Goal: Information Seeking & Learning: Check status

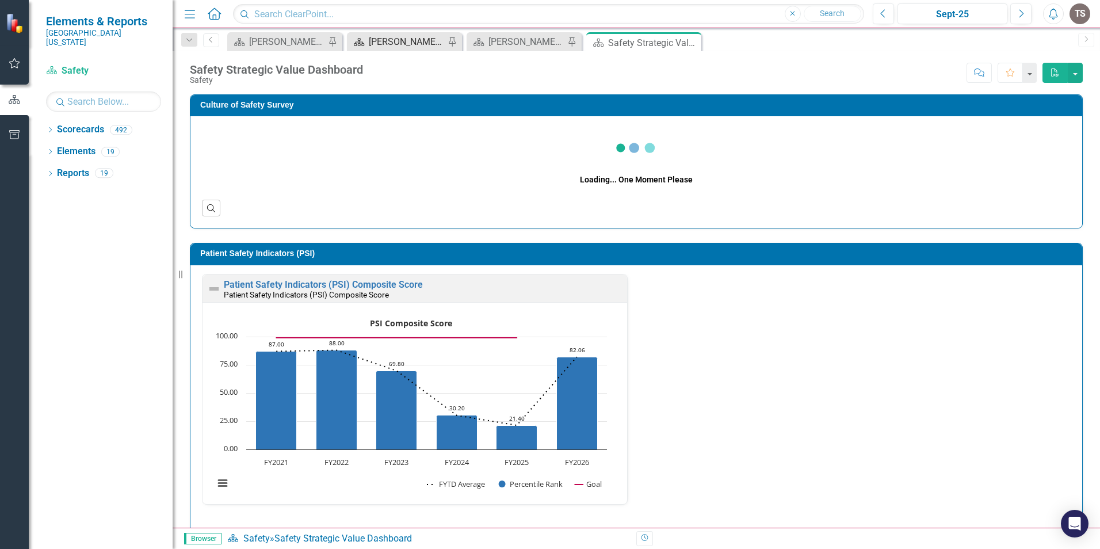
click at [393, 45] on div "[PERSON_NAME], NP - Dashboard" at bounding box center [407, 42] width 76 height 14
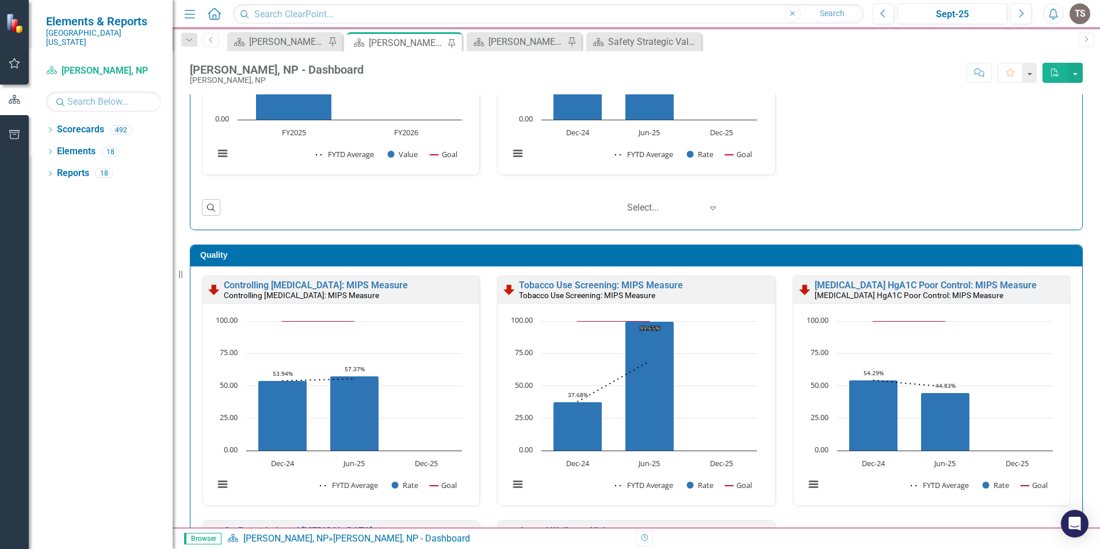
scroll to position [345, 0]
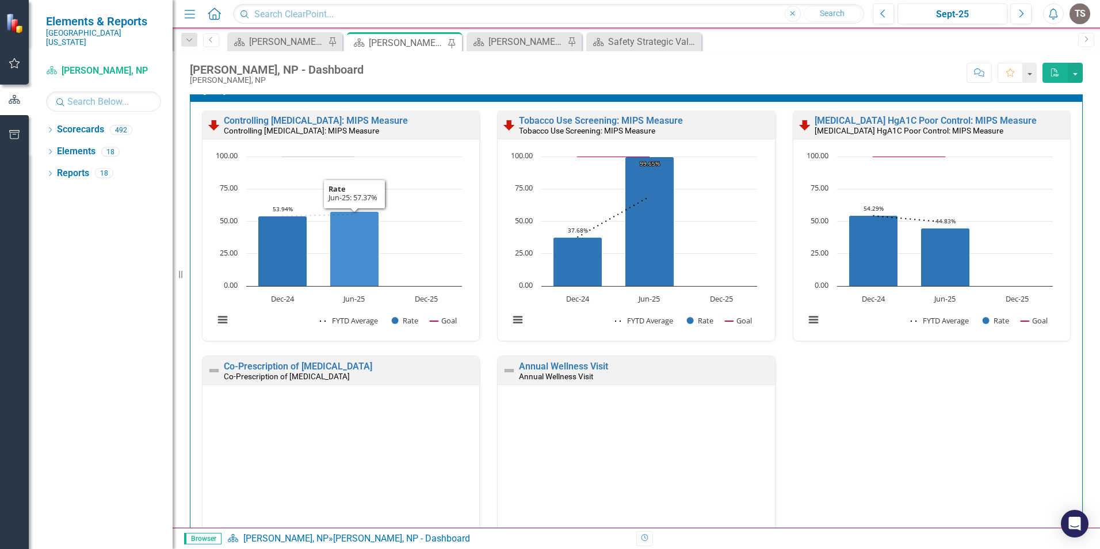
drag, startPoint x: 357, startPoint y: 246, endPoint x: 63, endPoint y: 294, distance: 297.9
click at [63, 294] on div "Dropdown Scorecards 492 Safety Quality Teamwork Service Finance Dropdown Commun…" at bounding box center [101, 334] width 144 height 429
click at [53, 128] on icon "Dropdown" at bounding box center [50, 131] width 8 height 6
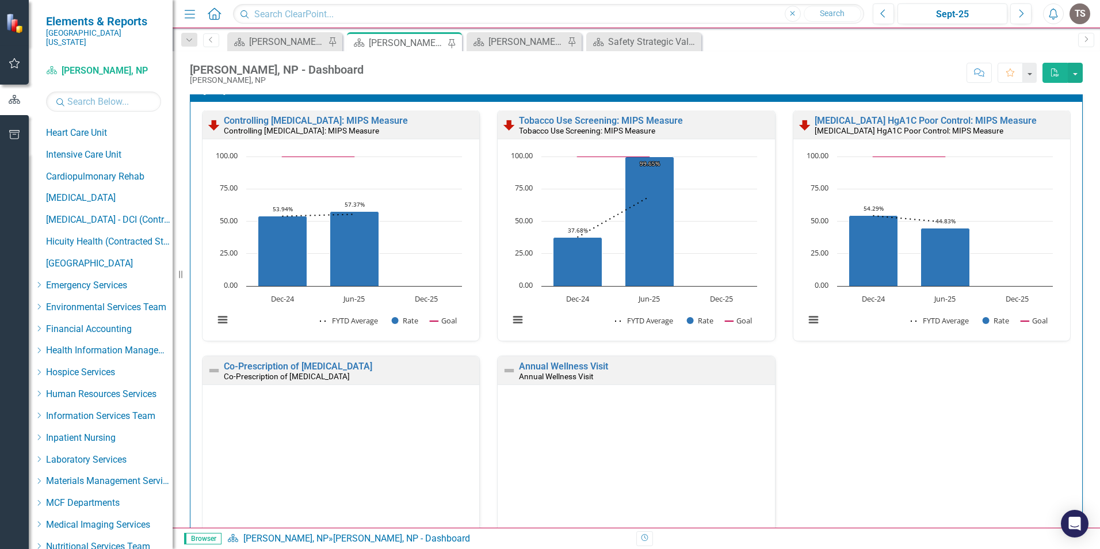
scroll to position [173, 0]
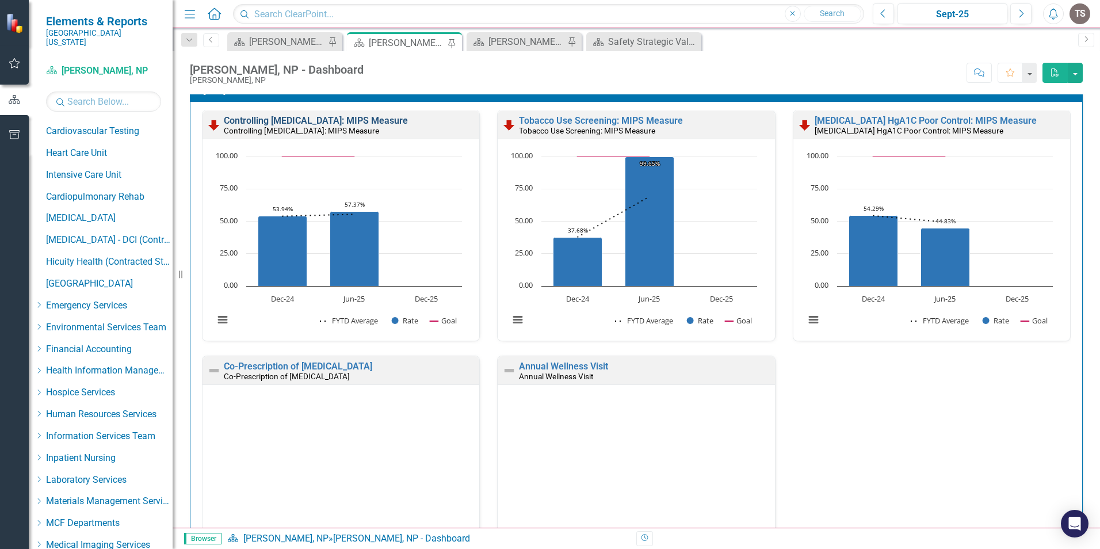
click at [311, 124] on link "Controlling [MEDICAL_DATA]: MIPS Measure" at bounding box center [316, 120] width 184 height 11
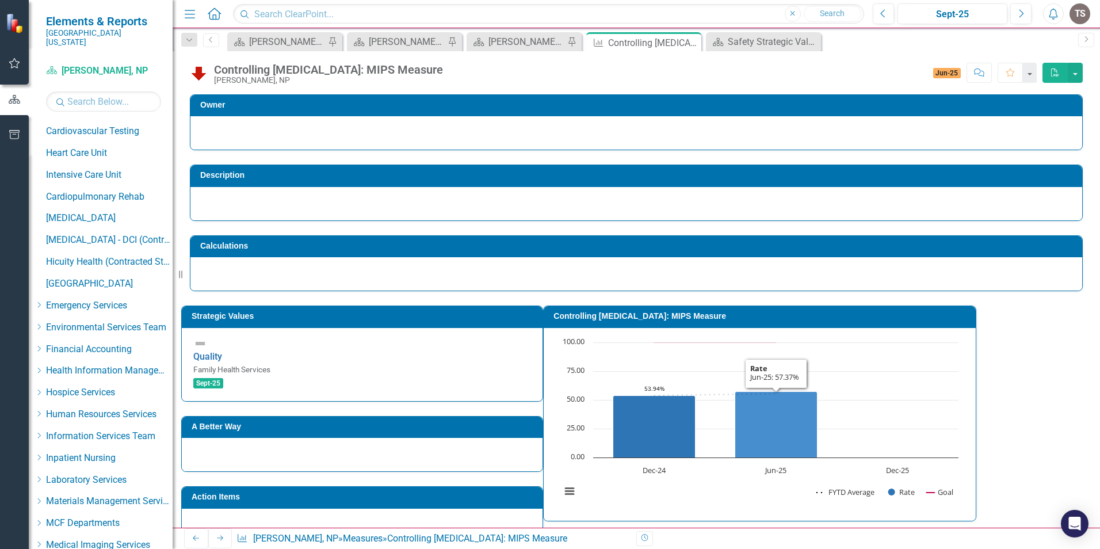
click at [818, 426] on icon "Jun-25, 57.37051793. Rate." at bounding box center [777, 424] width 82 height 66
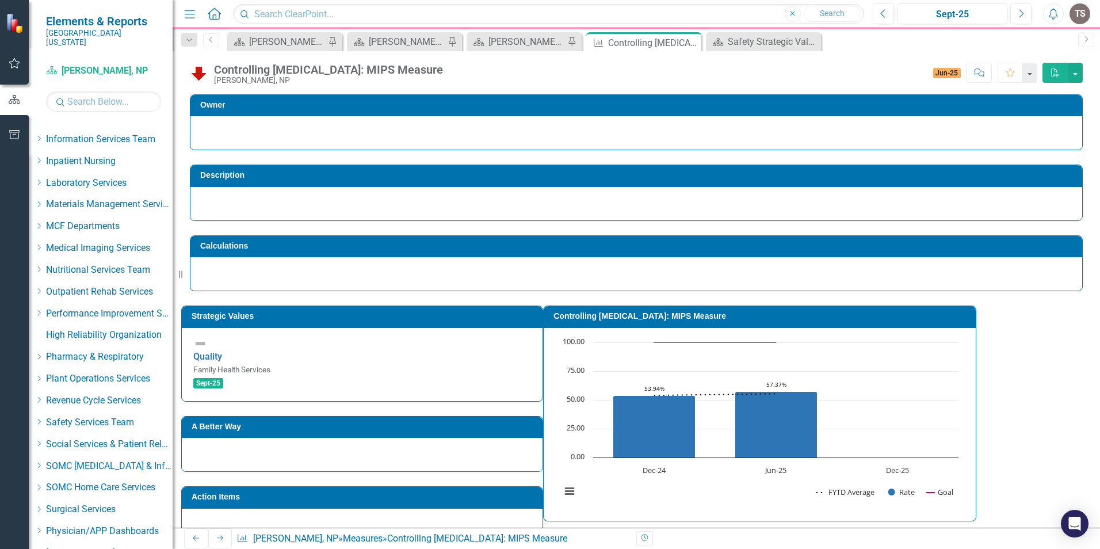
scroll to position [452, 0]
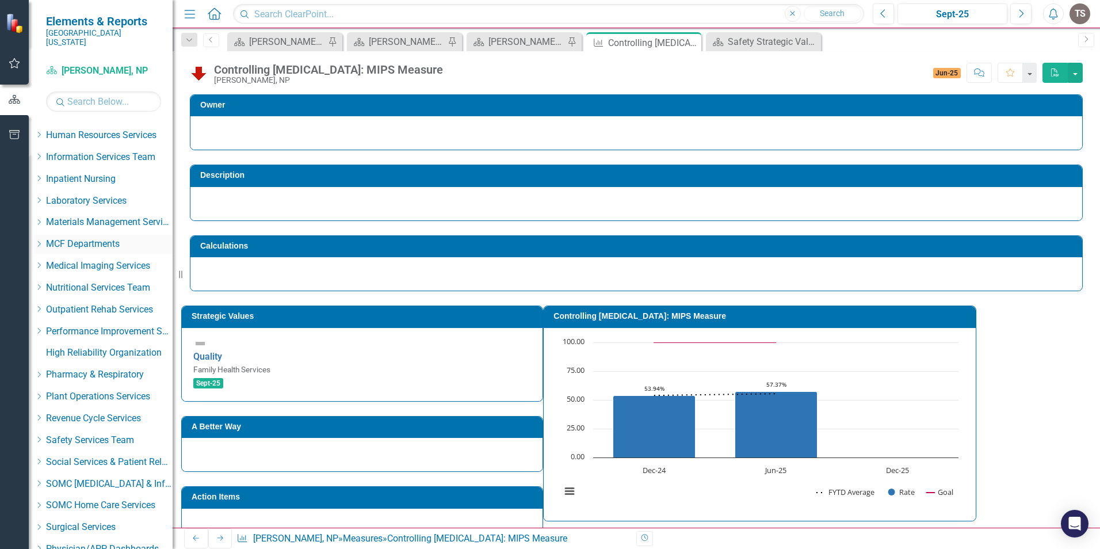
click at [104, 238] on link "MCF Departments" at bounding box center [109, 244] width 127 height 13
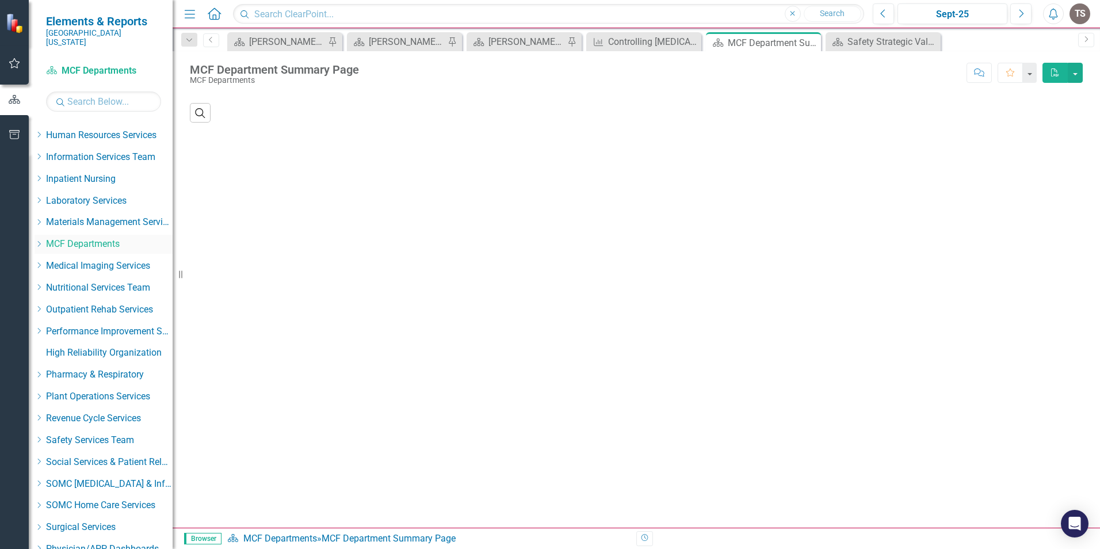
click at [46, 239] on div "Dropdown" at bounding box center [41, 244] width 12 height 10
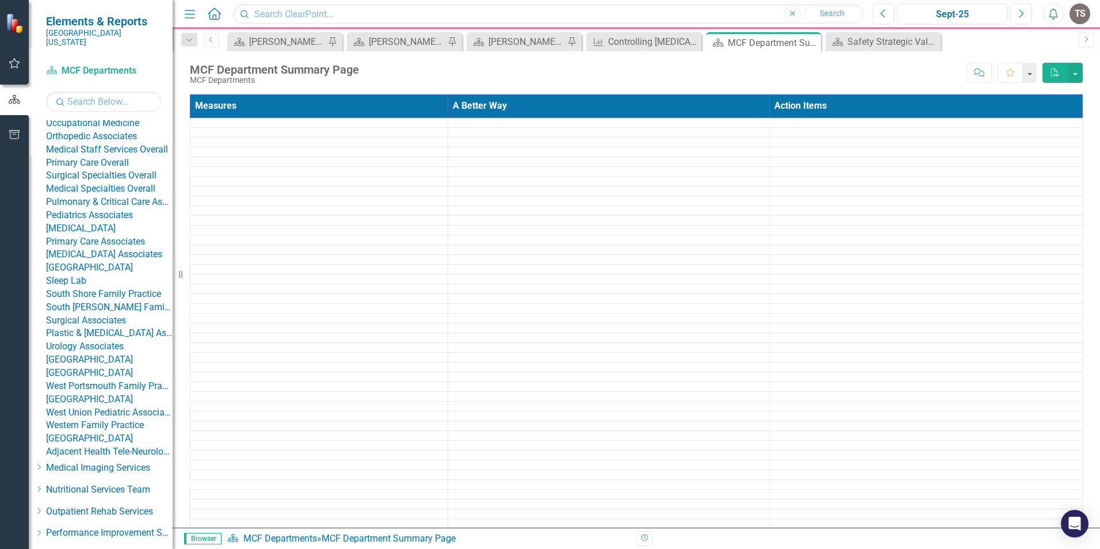
scroll to position [1095, 0]
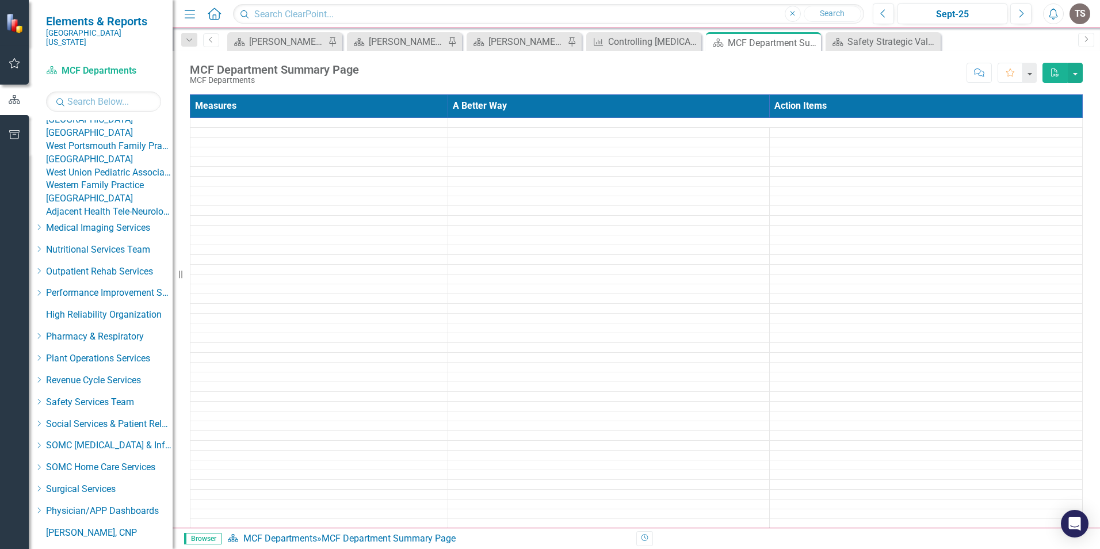
click at [104, 74] on link "South [PERSON_NAME] Family Practice" at bounding box center [109, 67] width 127 height 13
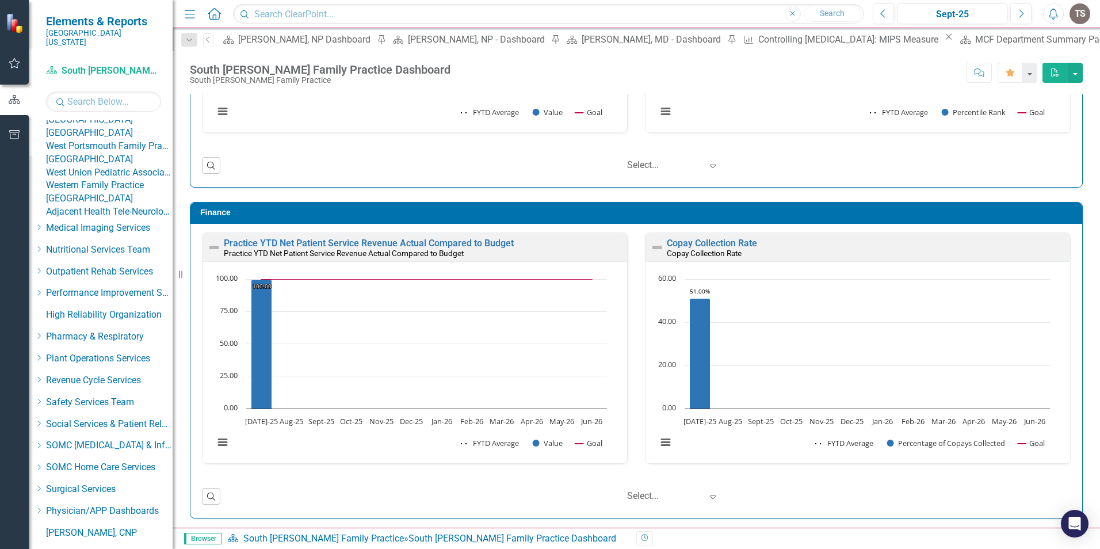
scroll to position [1, 0]
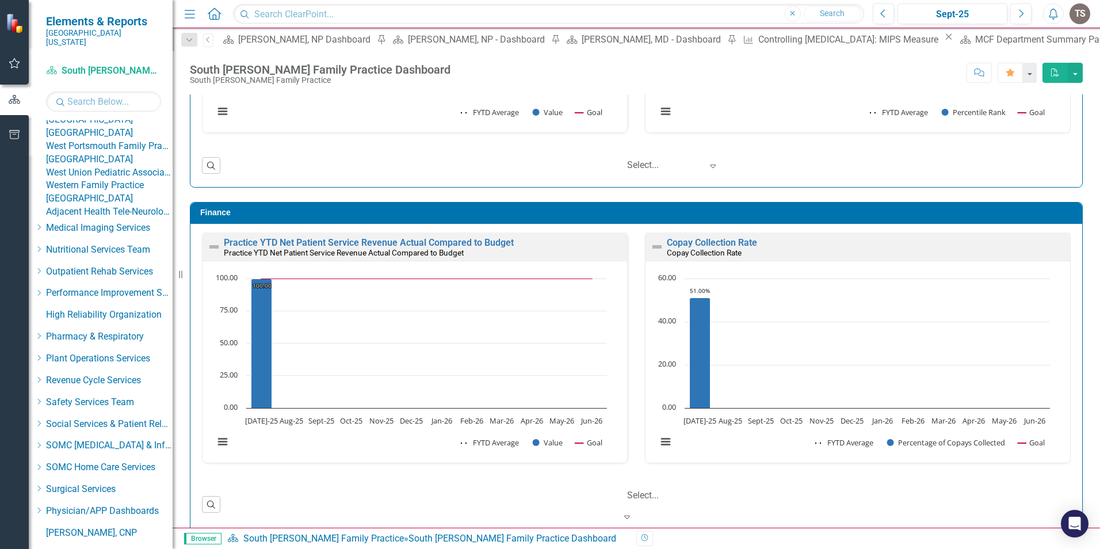
click at [635, 496] on div at bounding box center [673, 496] width 92 height 16
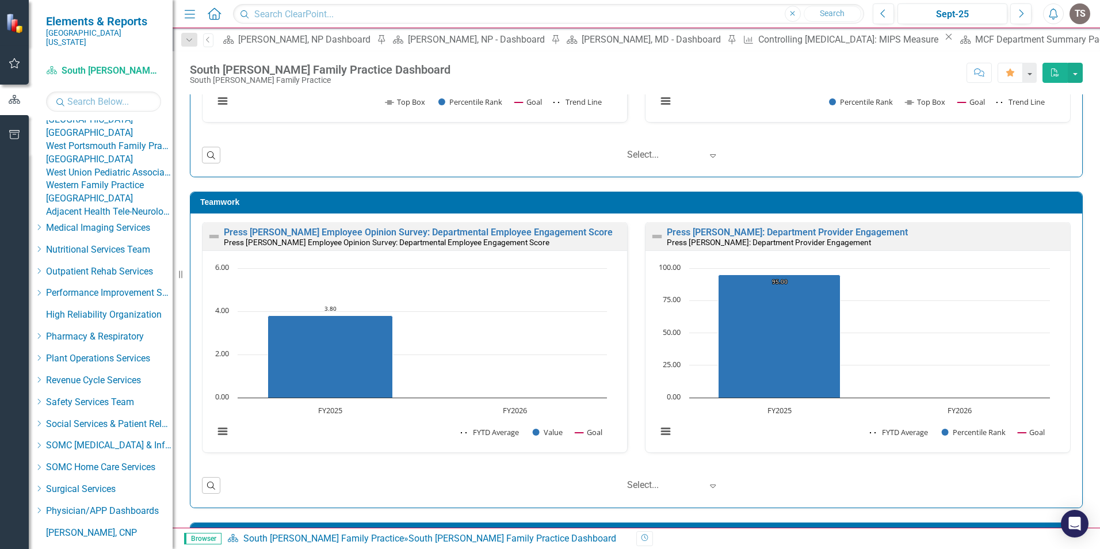
scroll to position [1134, 0]
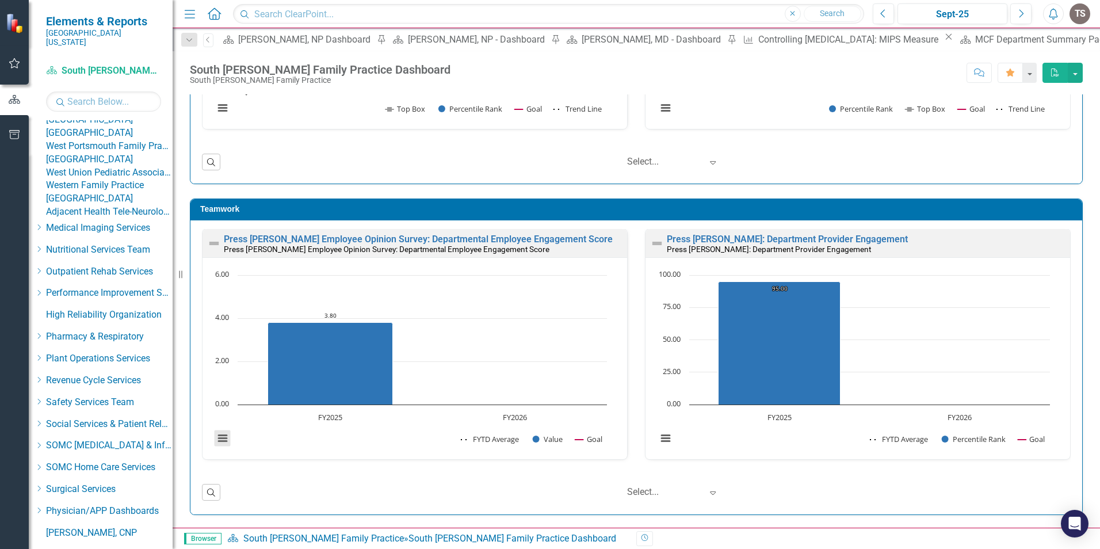
click at [223, 437] on button "View chart menu, Chart" at bounding box center [223, 438] width 16 height 16
click at [223, 437] on div "Download PNG image Download JPEG image Download PDF document Download SVG vecto…" at bounding box center [270, 389] width 145 height 112
click at [209, 492] on icon "Search" at bounding box center [211, 492] width 10 height 8
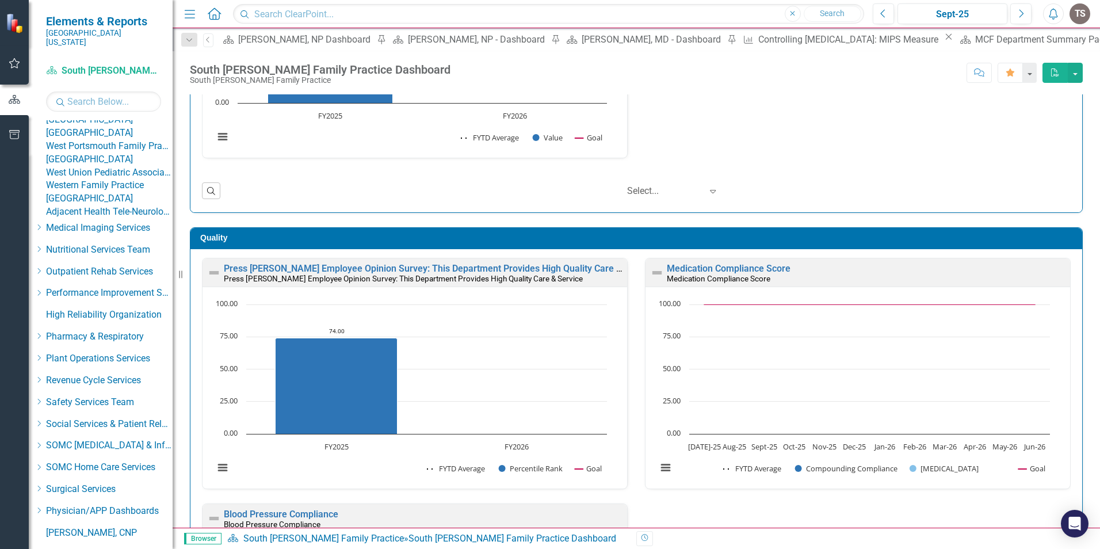
scroll to position [288, 0]
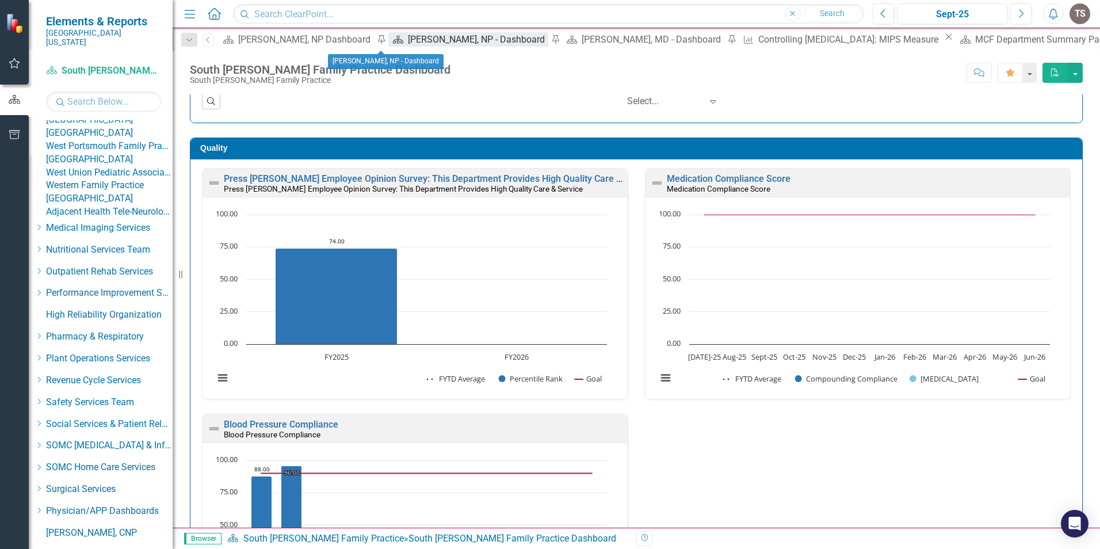
click at [408, 47] on div "[PERSON_NAME], NP - Dashboard" at bounding box center [478, 39] width 140 height 14
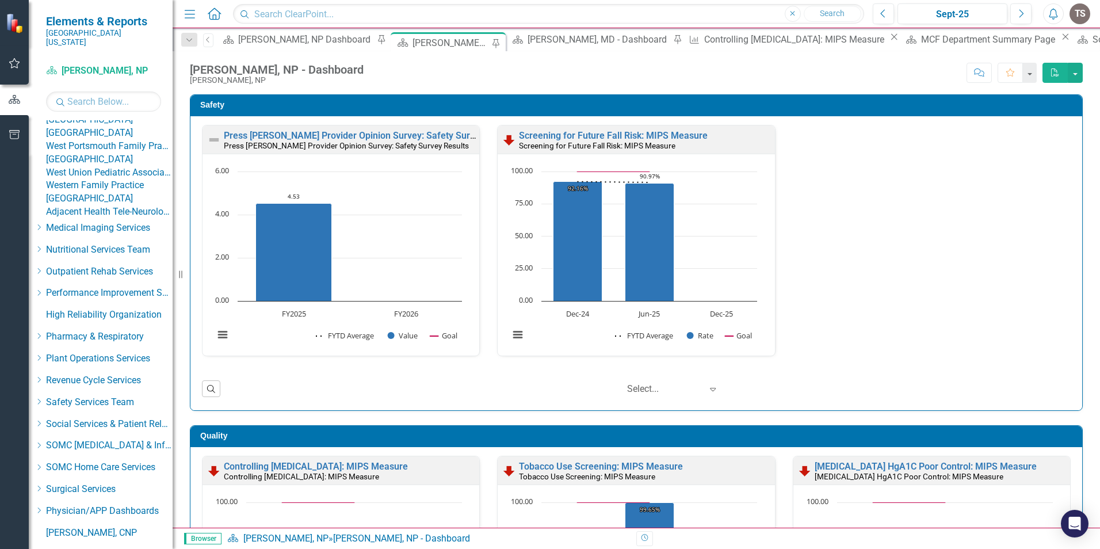
click at [413, 39] on div "[PERSON_NAME], NP - Dashboard" at bounding box center [451, 43] width 76 height 14
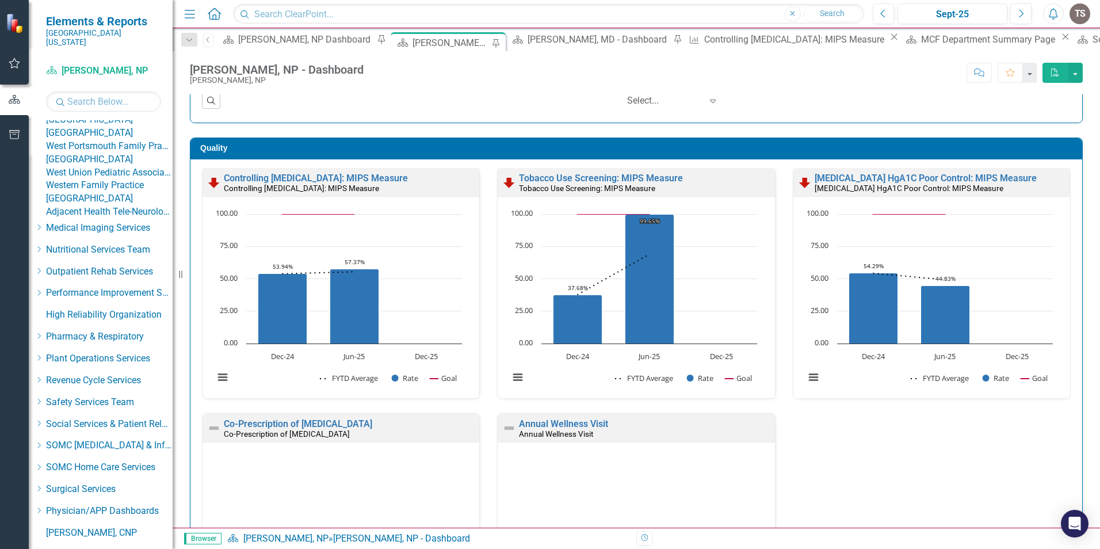
scroll to position [460, 0]
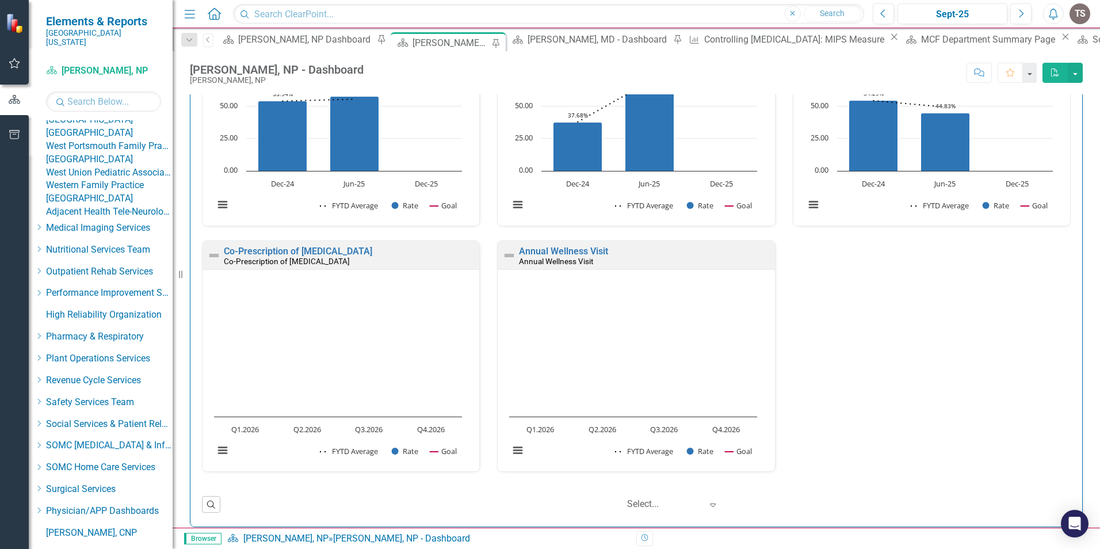
click at [643, 355] on rect "Interactive chart" at bounding box center [634, 374] width 260 height 187
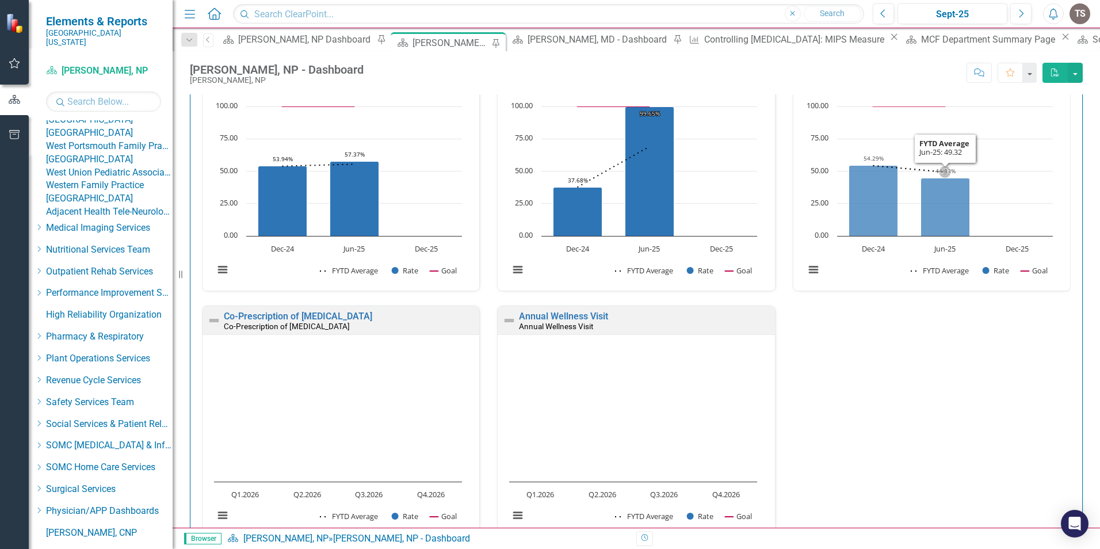
scroll to position [345, 0]
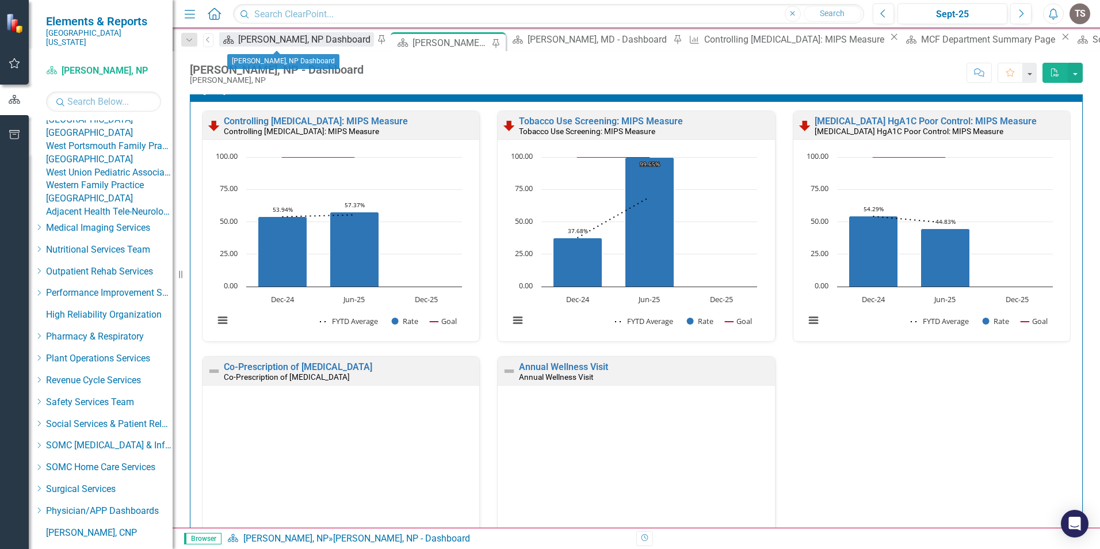
click at [287, 45] on div "[PERSON_NAME], NP Dashboard" at bounding box center [306, 39] width 136 height 14
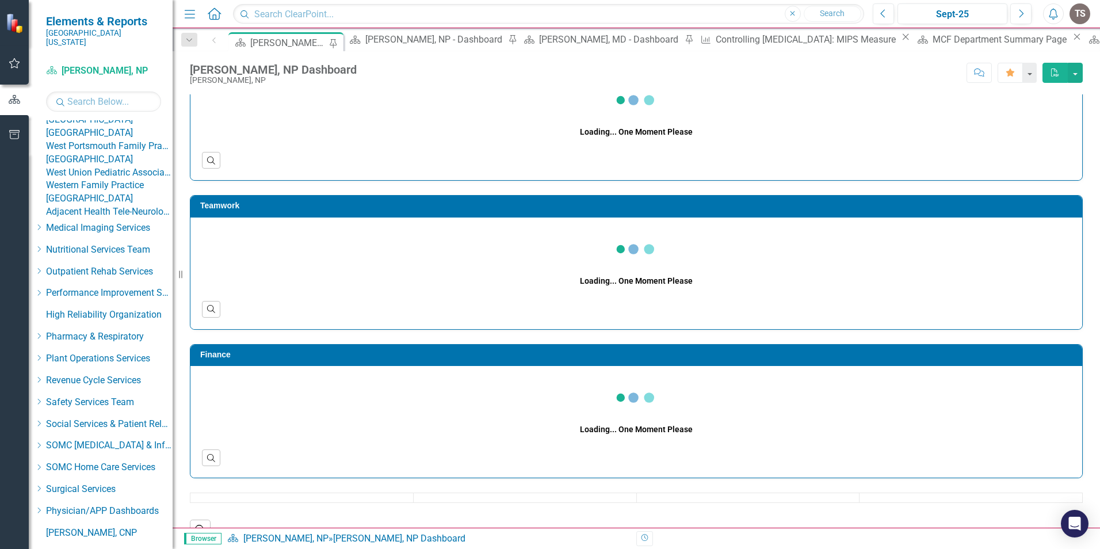
scroll to position [163, 0]
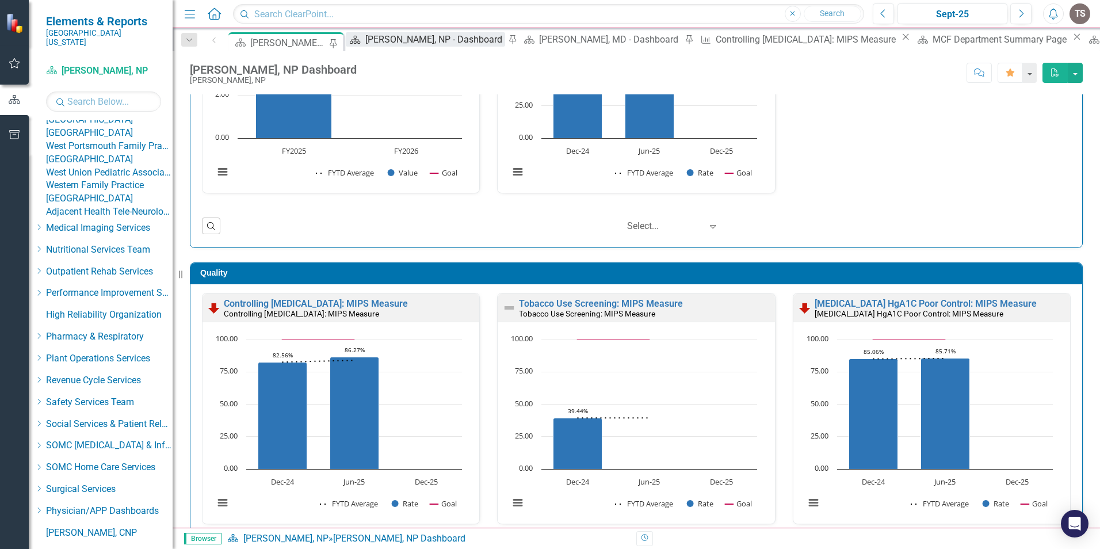
click at [399, 47] on div "[PERSON_NAME], NP - Dashboard" at bounding box center [435, 39] width 140 height 14
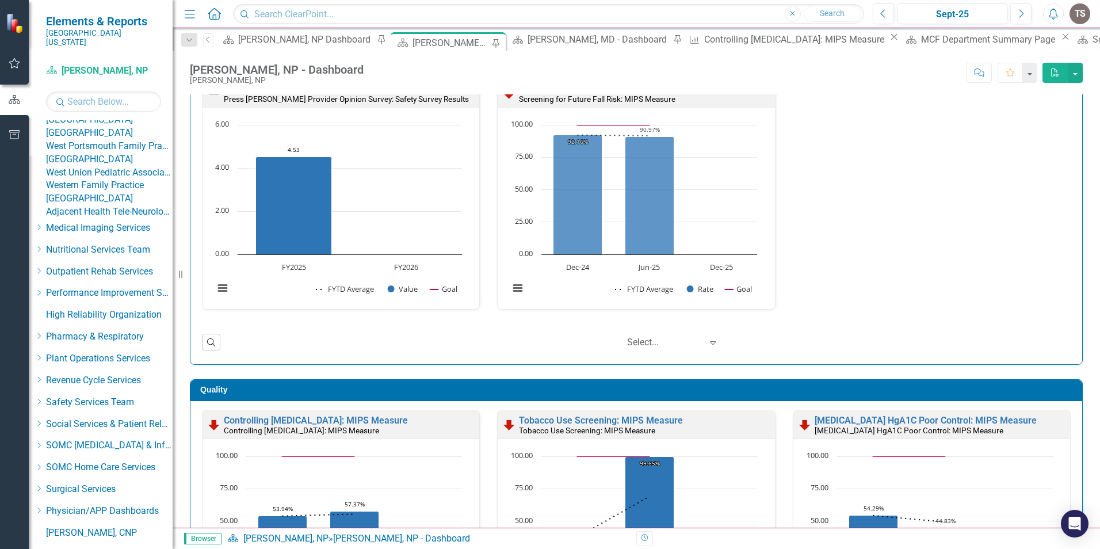
scroll to position [173, 0]
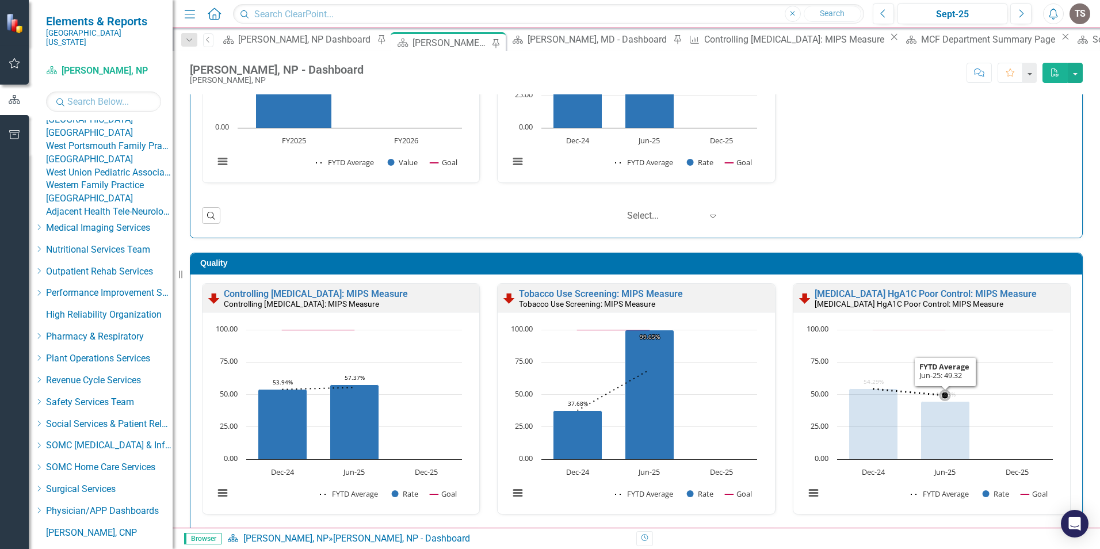
click at [930, 368] on rect "Interactive chart" at bounding box center [929, 417] width 260 height 187
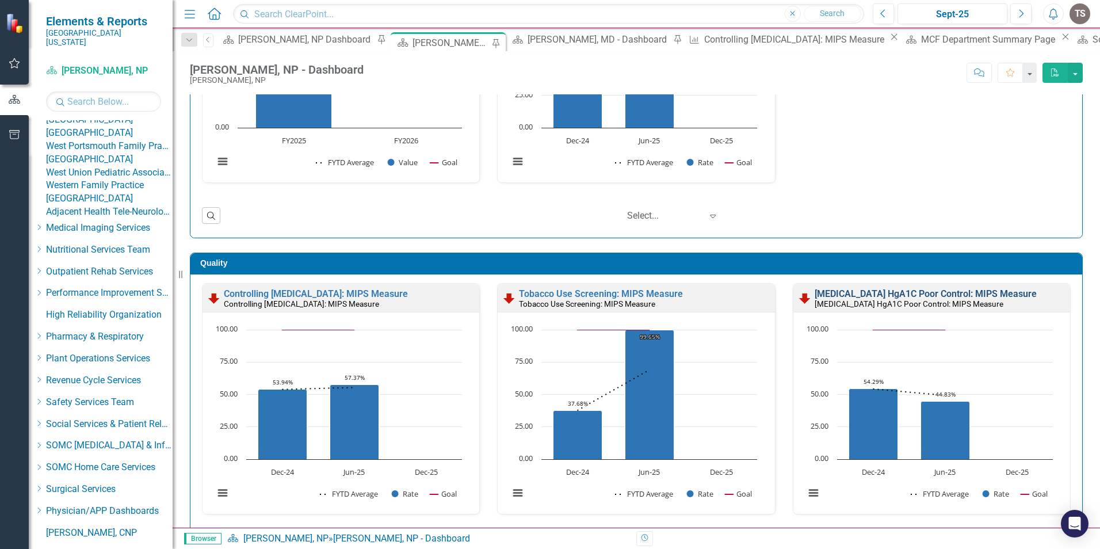
click at [939, 294] on link "[MEDICAL_DATA] HgA1C Poor Control: MIPS Measure" at bounding box center [926, 293] width 222 height 11
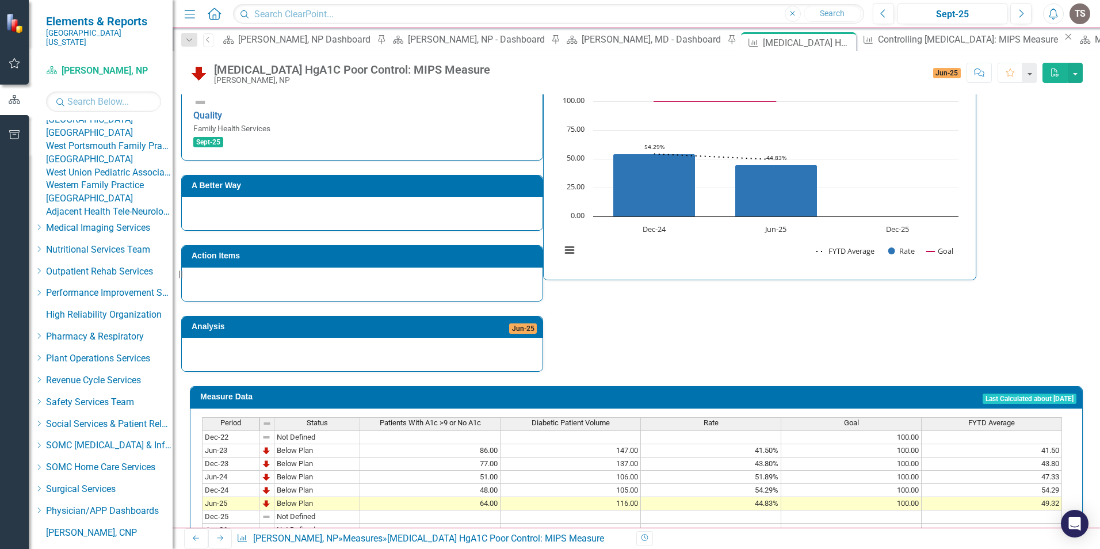
scroll to position [258, 0]
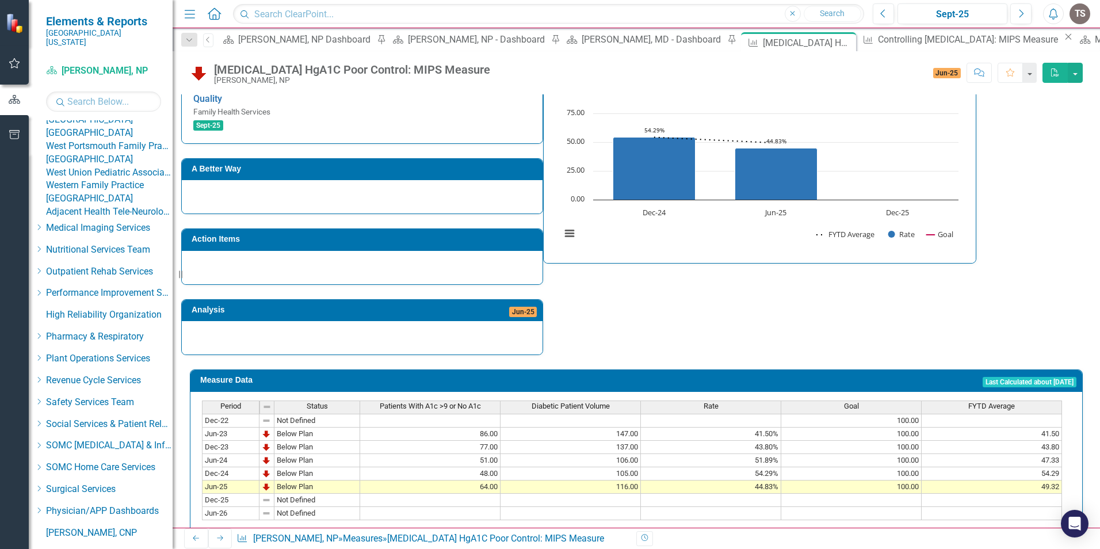
click at [222, 481] on td "Jun-25" at bounding box center [231, 487] width 58 height 13
click at [289, 481] on td "Below Plan" at bounding box center [318, 487] width 86 height 13
click at [1006, 377] on span "Last Calculated about [DATE]" at bounding box center [1030, 382] width 94 height 10
click at [220, 306] on h3 "Analysis" at bounding box center [286, 310] width 188 height 9
click at [538, 307] on span "Jun-25" at bounding box center [523, 312] width 28 height 10
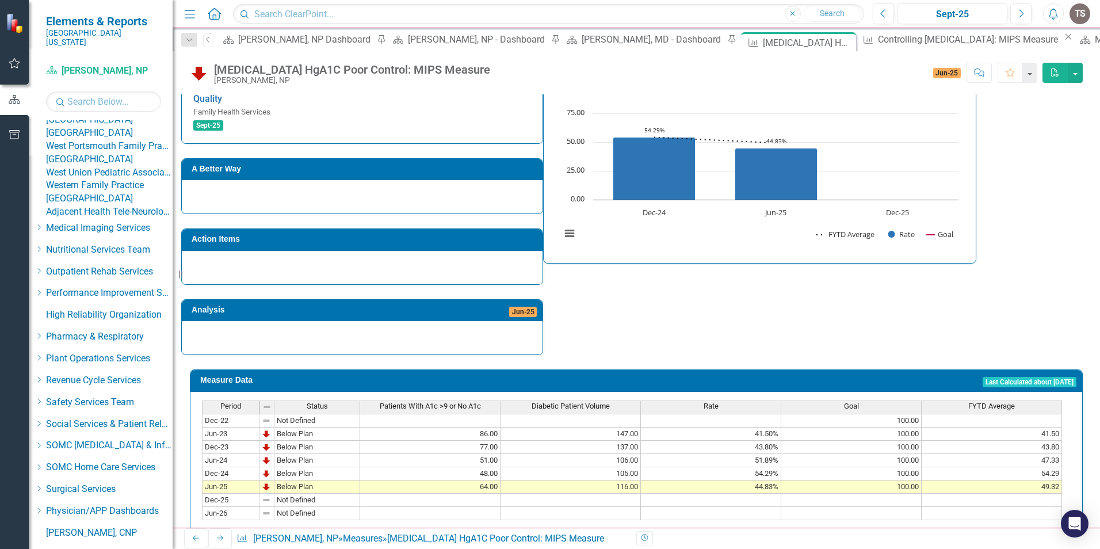
click at [538, 307] on span "Jun-25" at bounding box center [523, 312] width 28 height 10
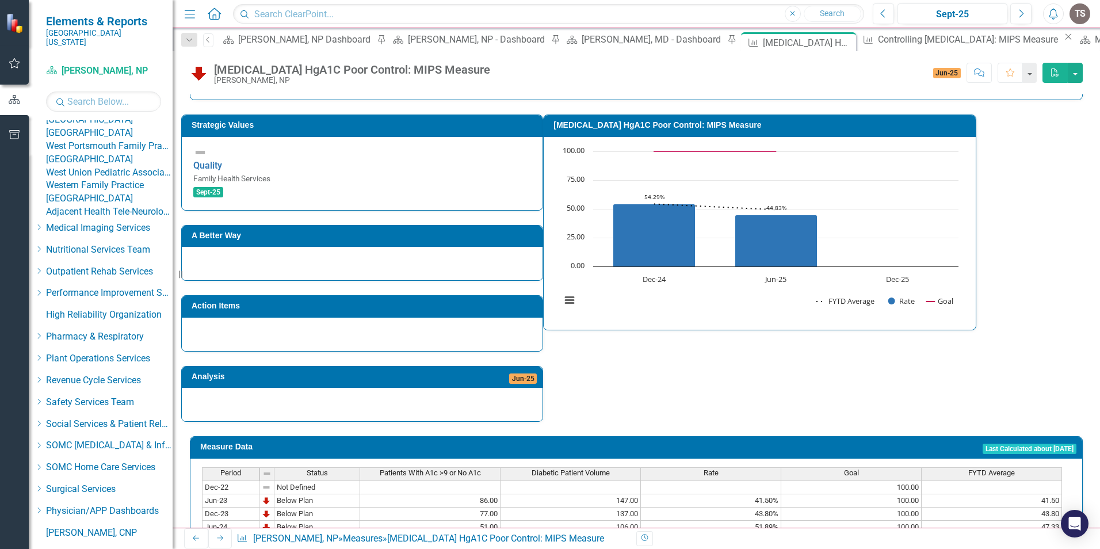
scroll to position [143, 0]
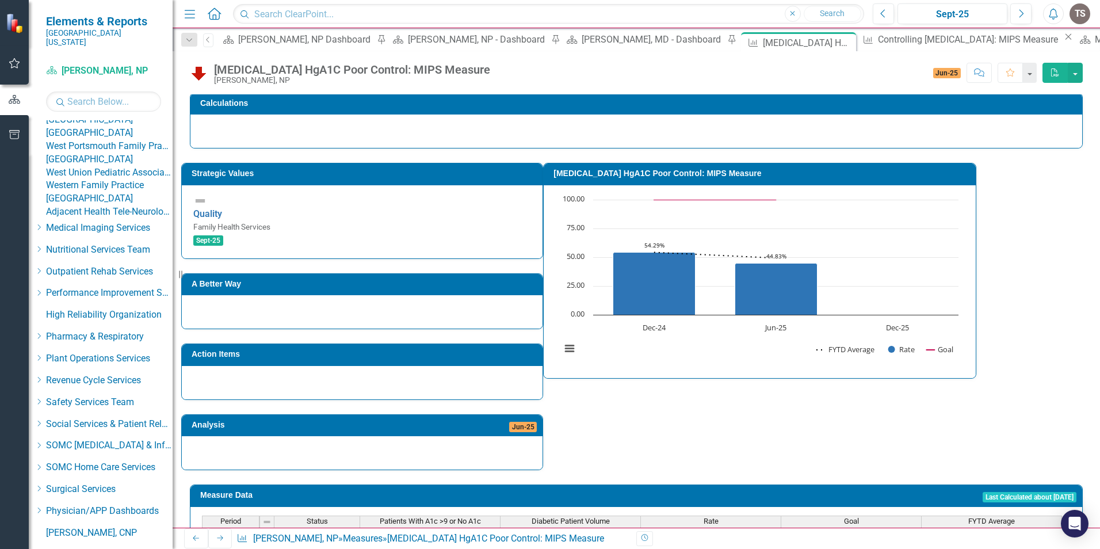
click at [223, 235] on span "Sept-25" at bounding box center [208, 240] width 30 height 10
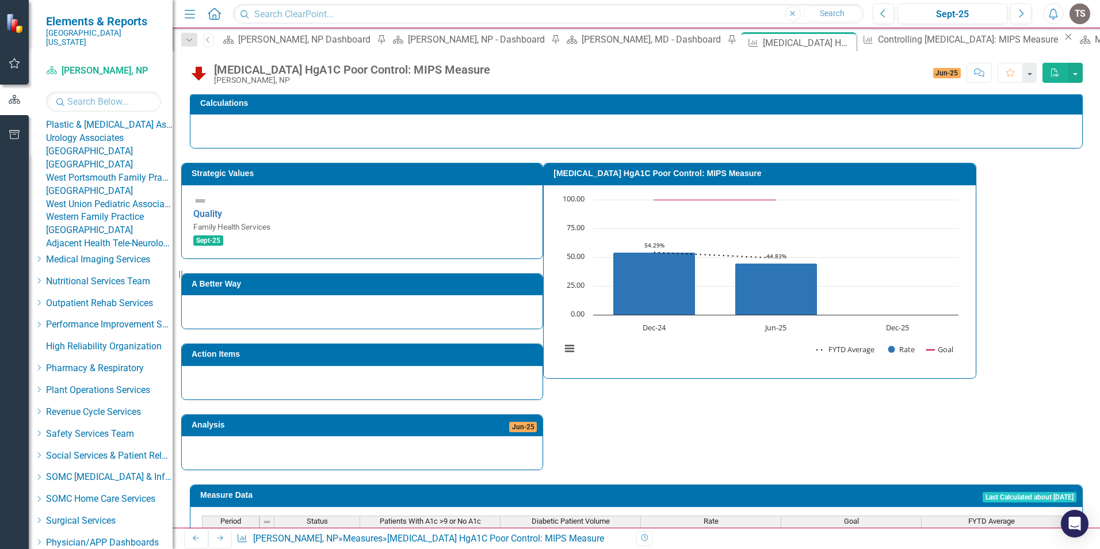
scroll to position [1037, 0]
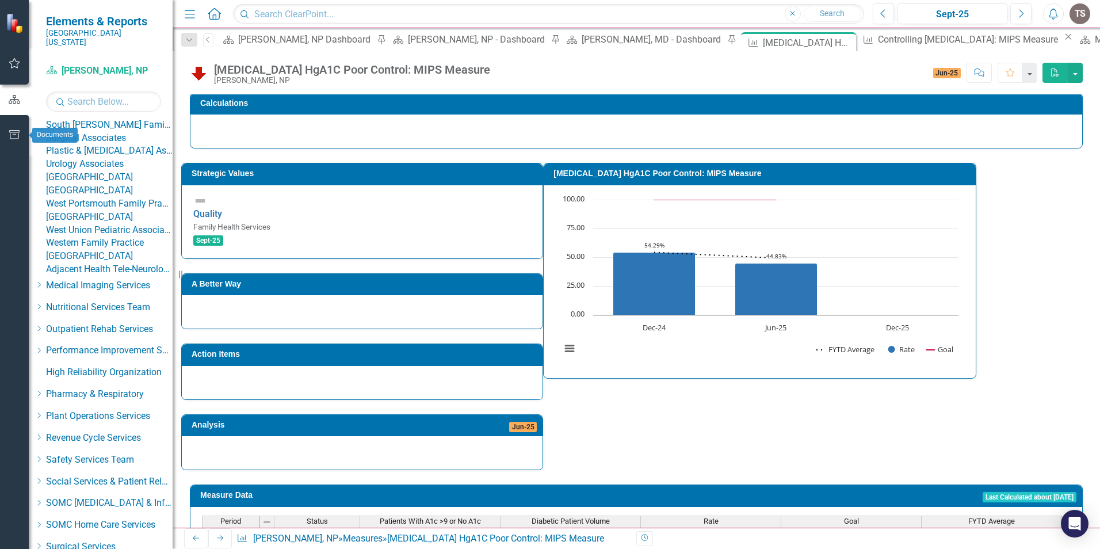
click at [12, 134] on icon "button" at bounding box center [15, 134] width 12 height 9
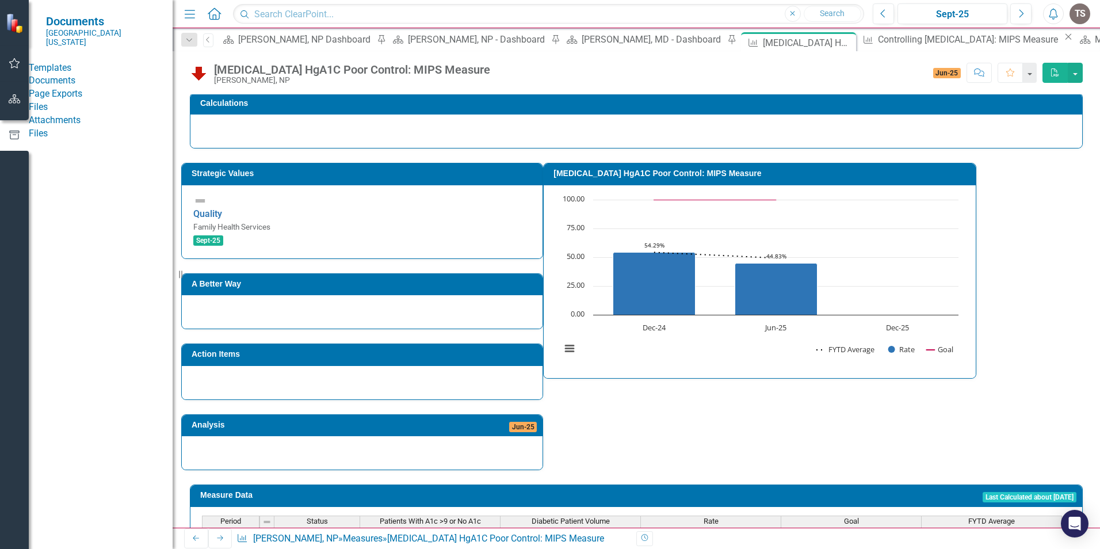
scroll to position [258, 0]
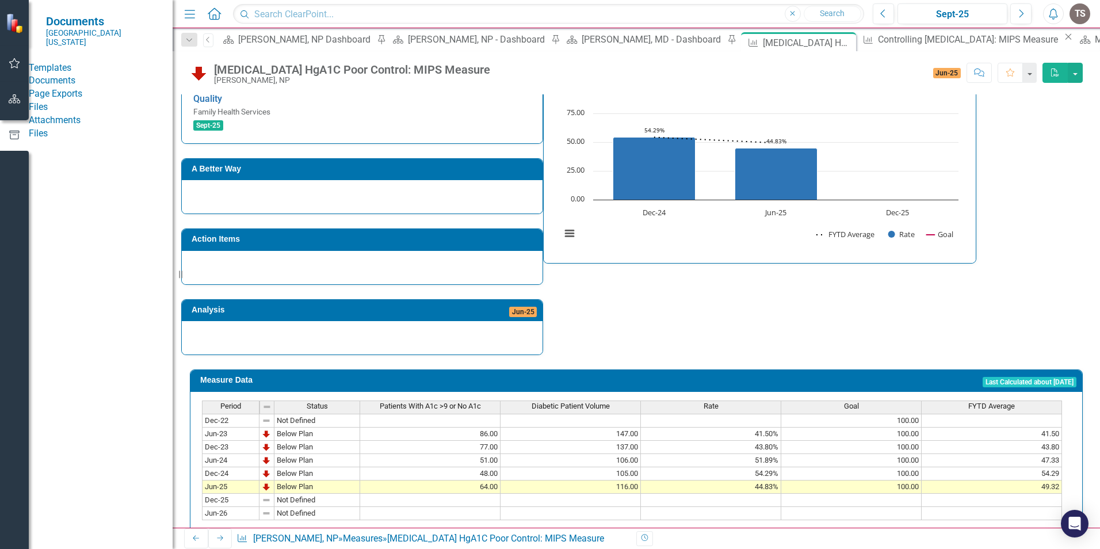
click at [306, 481] on td "Below Plan" at bounding box center [318, 487] width 86 height 13
click at [239, 481] on td "Jun-25" at bounding box center [231, 487] width 58 height 13
click at [68, 127] on link "Attachments" at bounding box center [101, 120] width 144 height 13
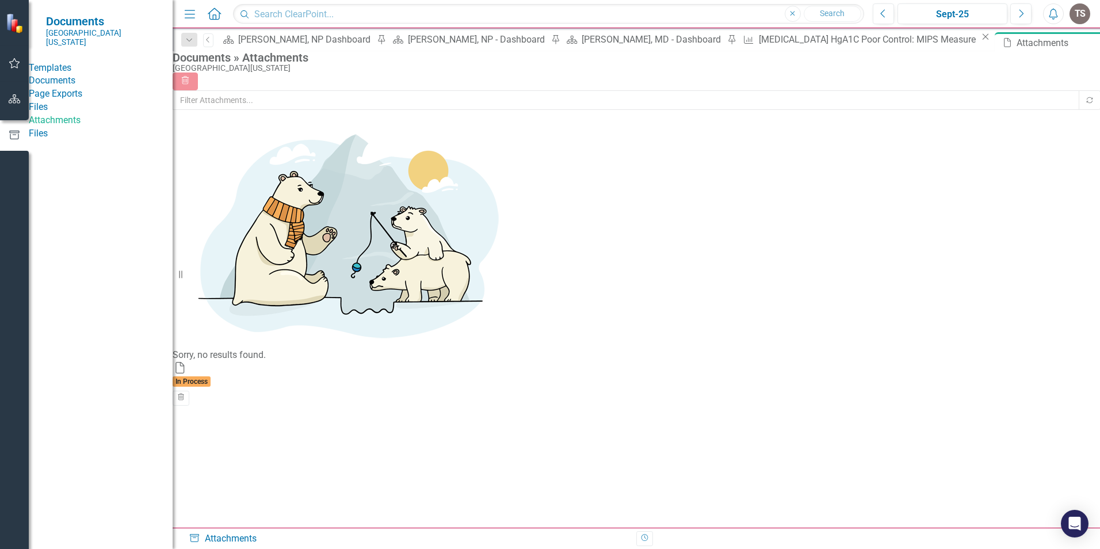
click at [59, 140] on link "Files" at bounding box center [101, 133] width 144 height 13
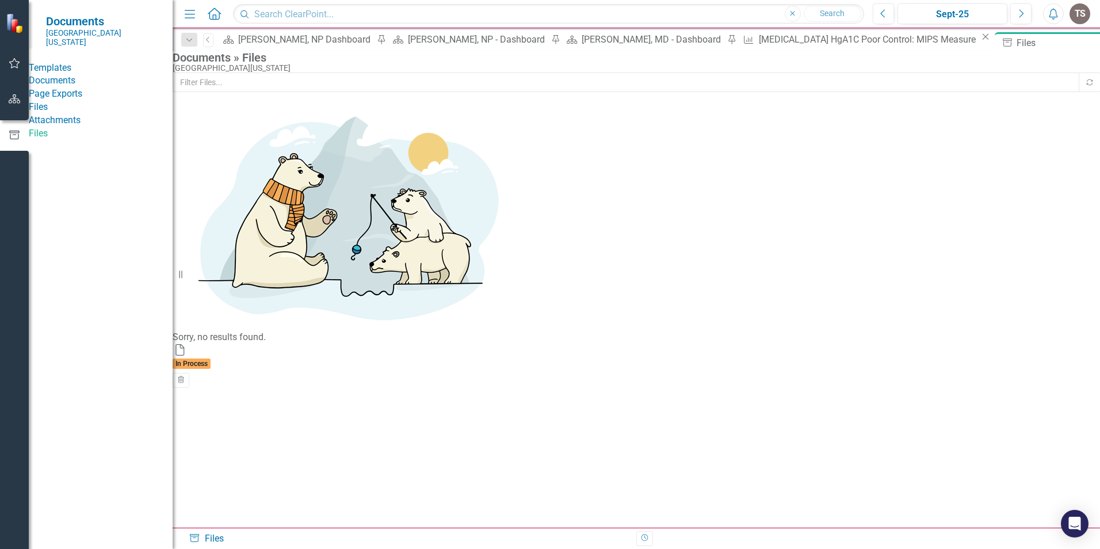
click at [52, 114] on div "Files" at bounding box center [101, 107] width 144 height 13
click at [63, 86] on div "Documents" at bounding box center [101, 80] width 144 height 13
click at [1094, 43] on icon "Close" at bounding box center [1100, 42] width 12 height 9
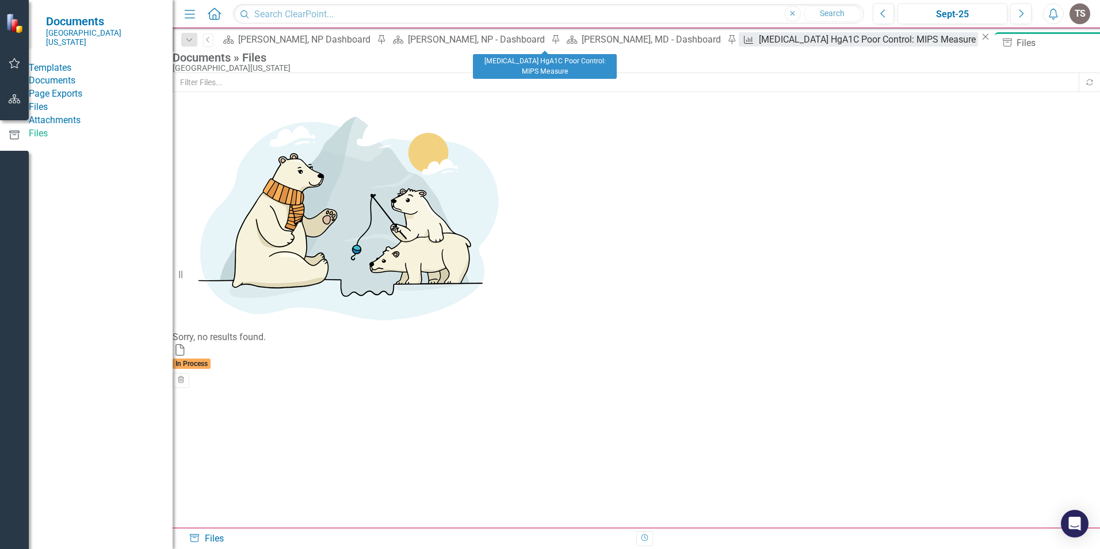
click at [759, 46] on div "[MEDICAL_DATA] HgA1C Poor Control: MIPS Measure" at bounding box center [869, 39] width 220 height 14
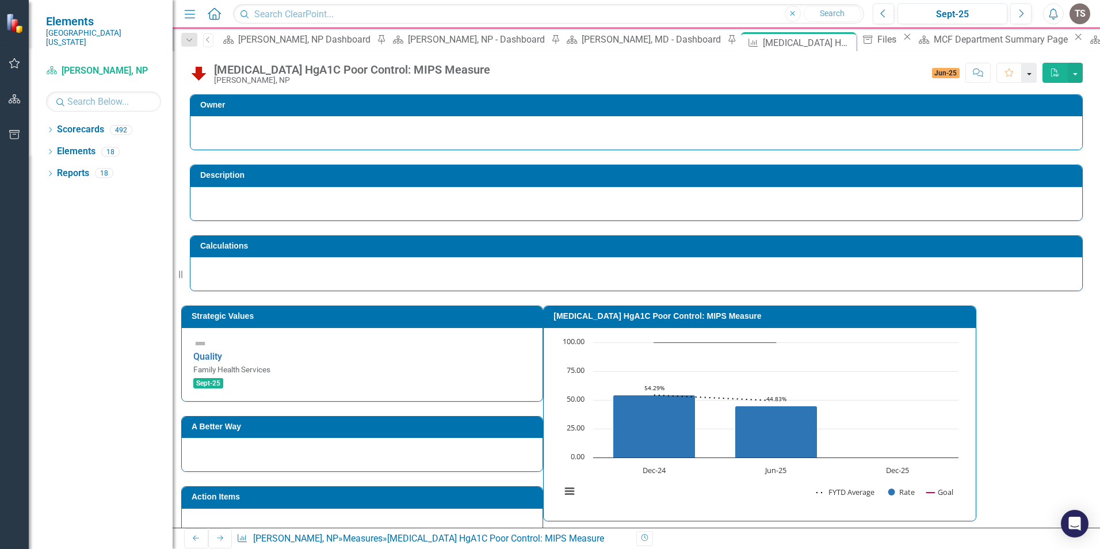
click at [1028, 73] on button "button" at bounding box center [1029, 73] width 15 height 20
click at [574, 60] on div "[MEDICAL_DATA] HgA1C Poor Control: MIPS Measure [PERSON_NAME], NP Score: 0.00 J…" at bounding box center [637, 68] width 928 height 35
click at [120, 125] on div "492" at bounding box center [121, 130] width 22 height 10
click at [124, 125] on div "492" at bounding box center [121, 130] width 22 height 10
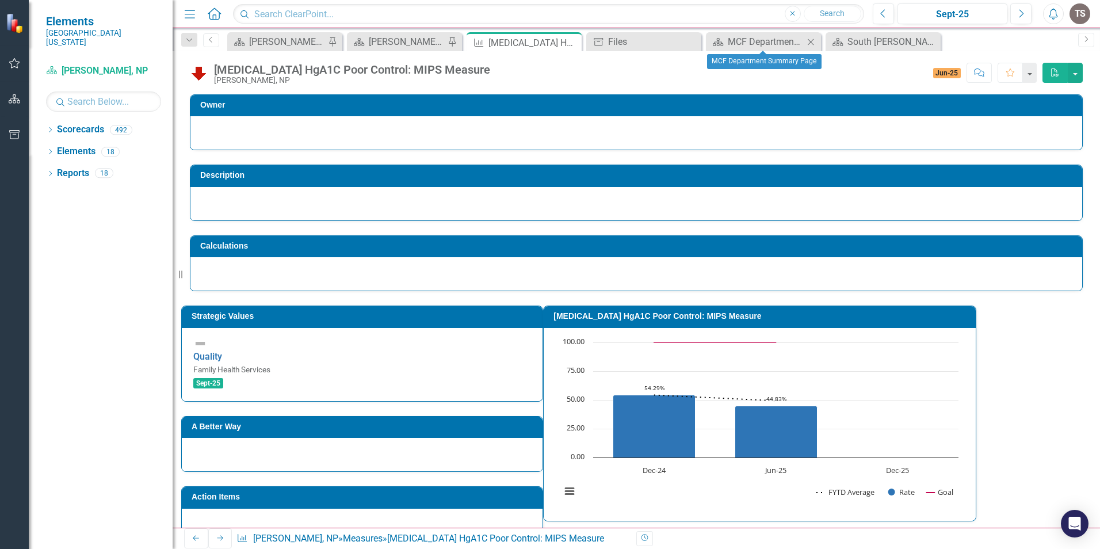
click at [812, 42] on icon "Close" at bounding box center [811, 41] width 12 height 9
click at [689, 42] on icon "Close" at bounding box center [691, 41] width 12 height 9
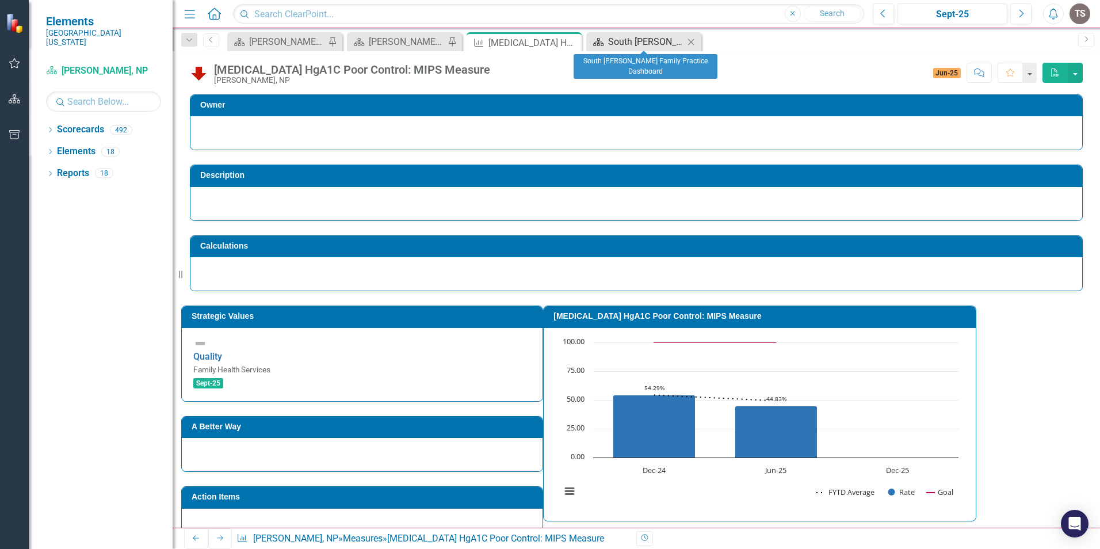
click at [656, 40] on div "South [PERSON_NAME] Family Practice Dashboard" at bounding box center [646, 42] width 76 height 14
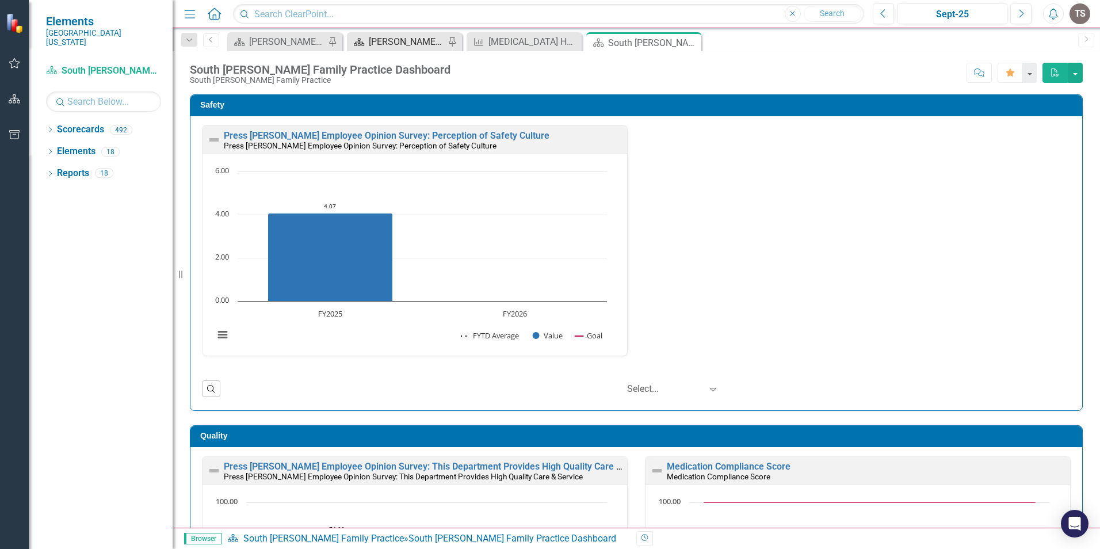
click at [396, 37] on div "[PERSON_NAME], NP - Dashboard" at bounding box center [407, 42] width 76 height 14
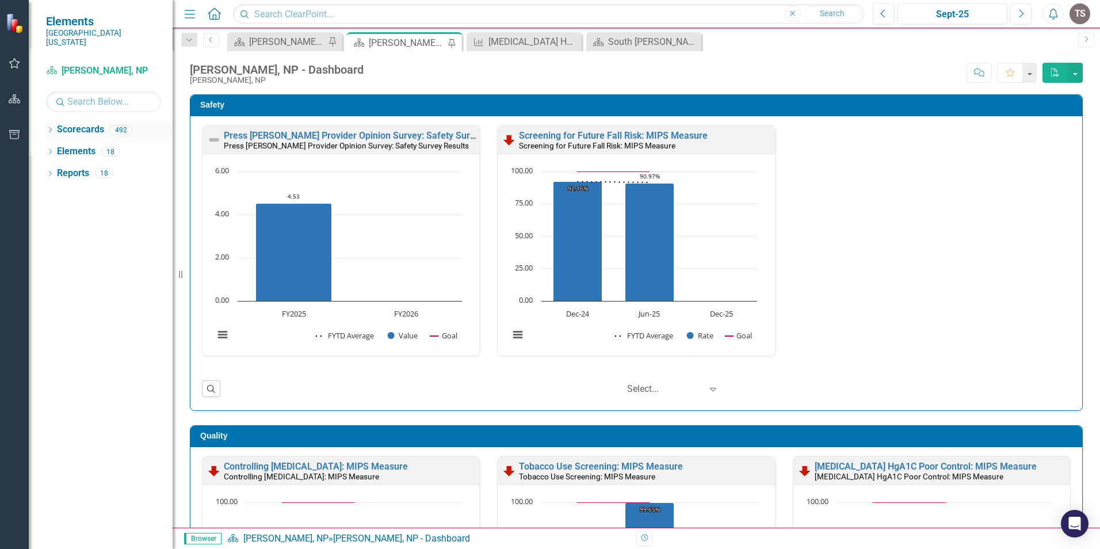
click at [121, 125] on div "492" at bounding box center [121, 130] width 22 height 10
click at [50, 128] on icon "Dropdown" at bounding box center [50, 131] width 8 height 6
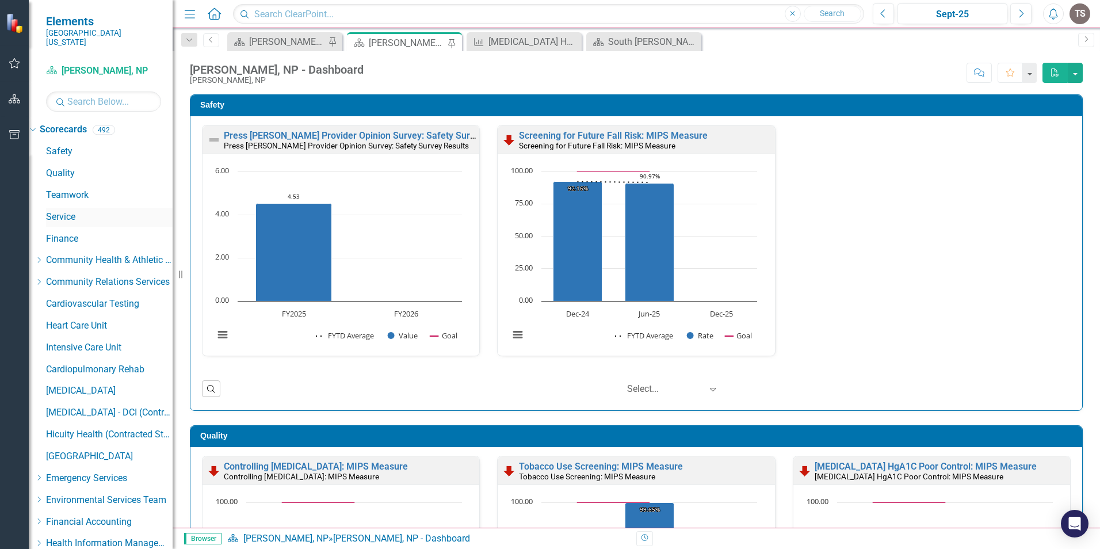
click at [82, 211] on link "Service" at bounding box center [109, 217] width 127 height 13
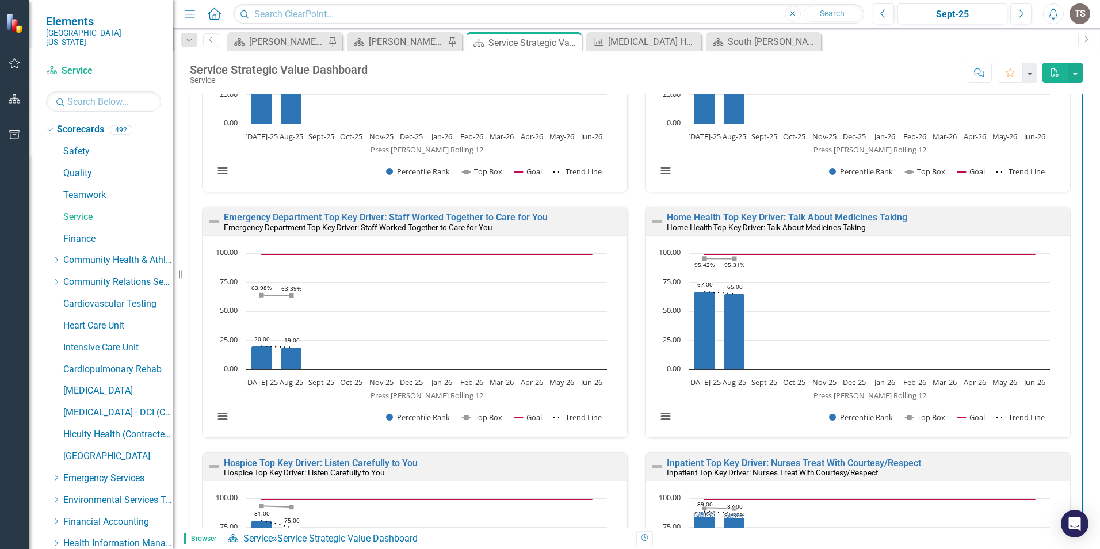
scroll to position [173, 0]
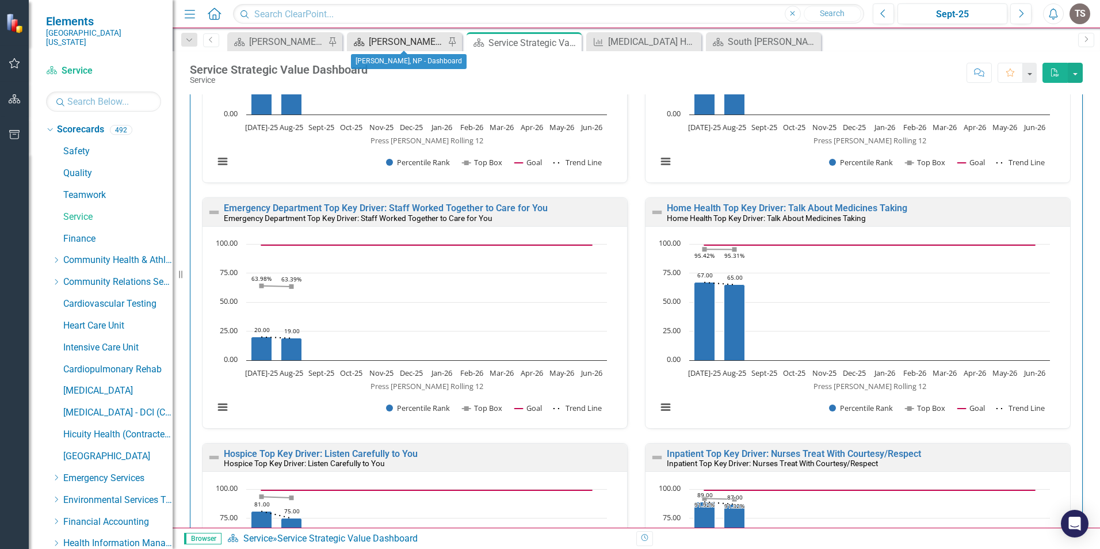
click at [401, 36] on div "[PERSON_NAME], NP - Dashboard" at bounding box center [407, 42] width 76 height 14
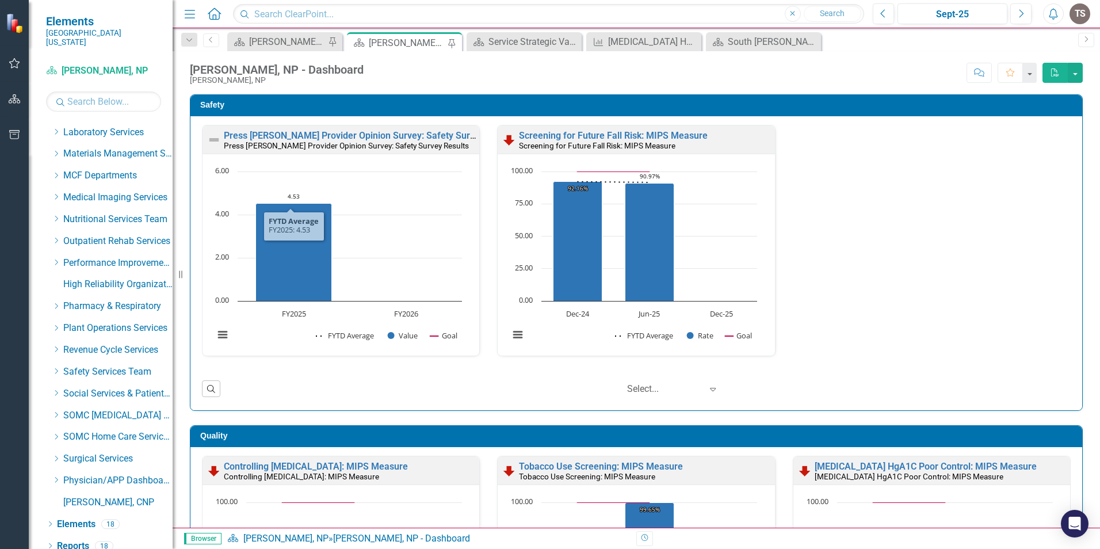
scroll to position [1, 0]
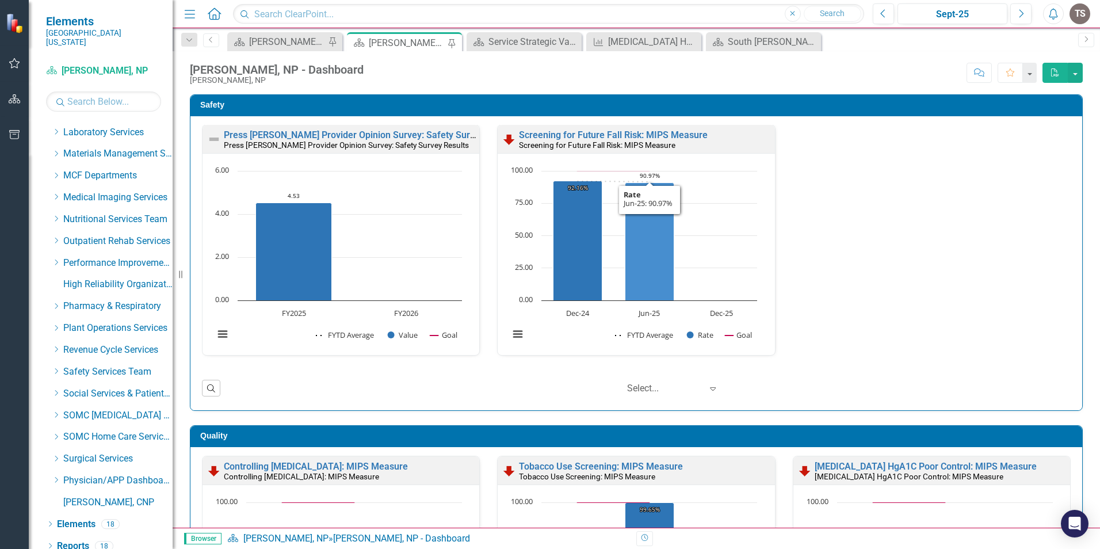
drag, startPoint x: 625, startPoint y: 238, endPoint x: 650, endPoint y: 228, distance: 27.1
click at [650, 228] on icon "Jun-25, 90.97222222. Rate." at bounding box center [650, 241] width 49 height 118
drag, startPoint x: 58, startPoint y: 165, endPoint x: 48, endPoint y: 205, distance: 41.5
click at [58, 172] on icon "Dropdown" at bounding box center [56, 175] width 9 height 7
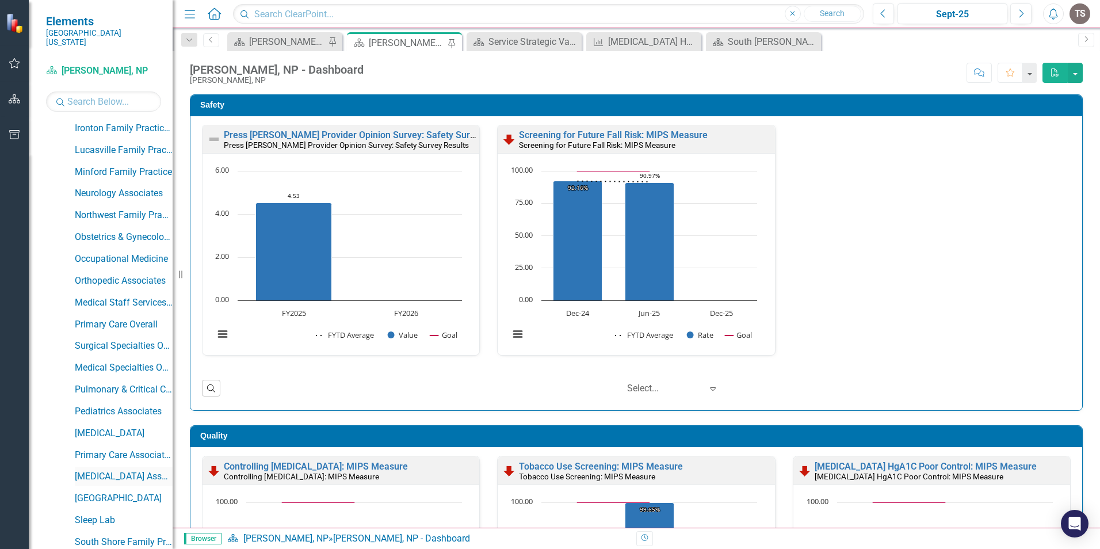
scroll to position [981, 0]
click at [94, 471] on link "South [PERSON_NAME] Family Practice" at bounding box center [124, 477] width 98 height 13
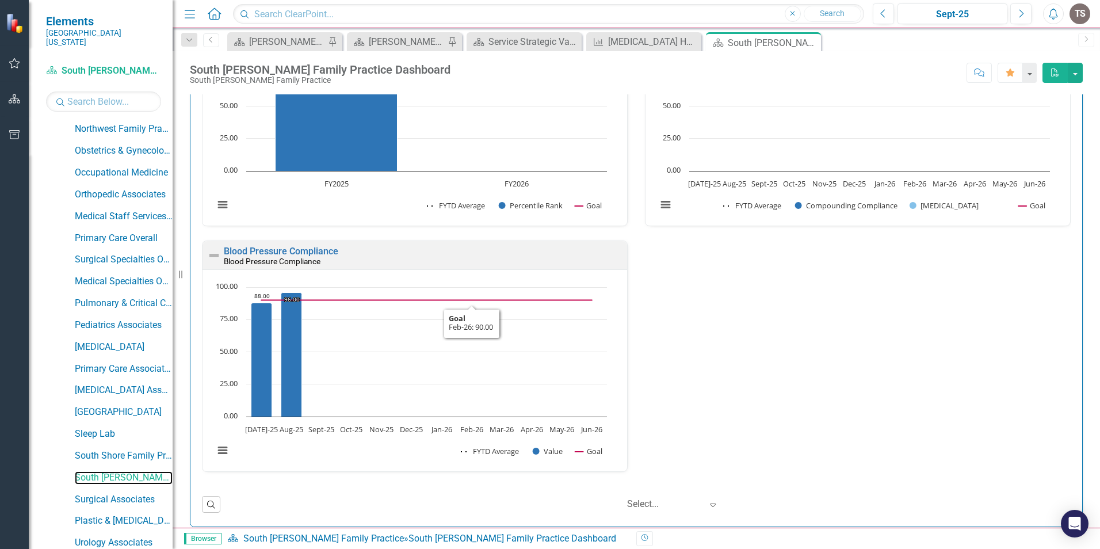
scroll to position [691, 0]
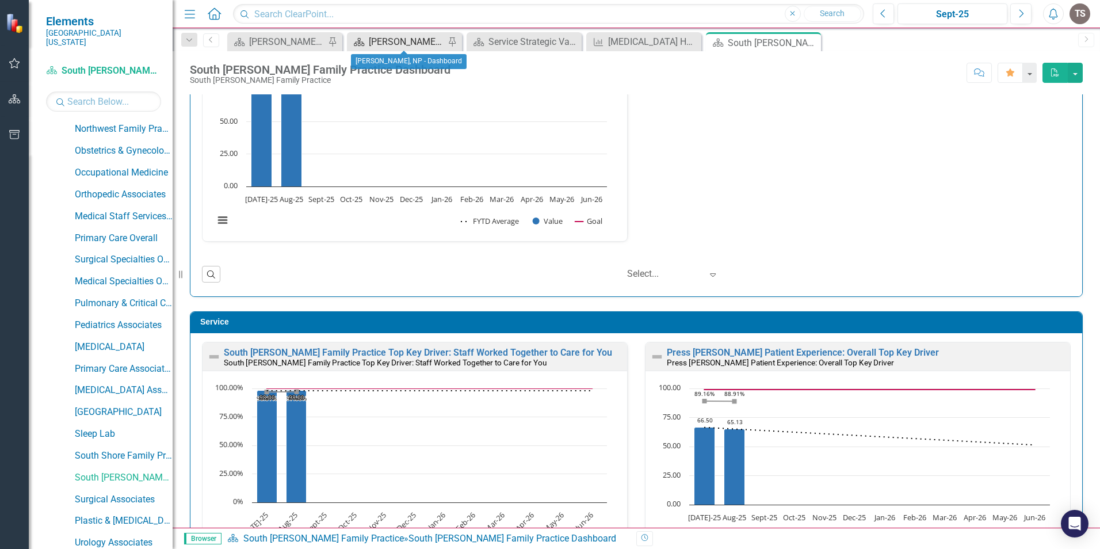
click at [436, 40] on div "[PERSON_NAME], NP - Dashboard" at bounding box center [407, 42] width 76 height 14
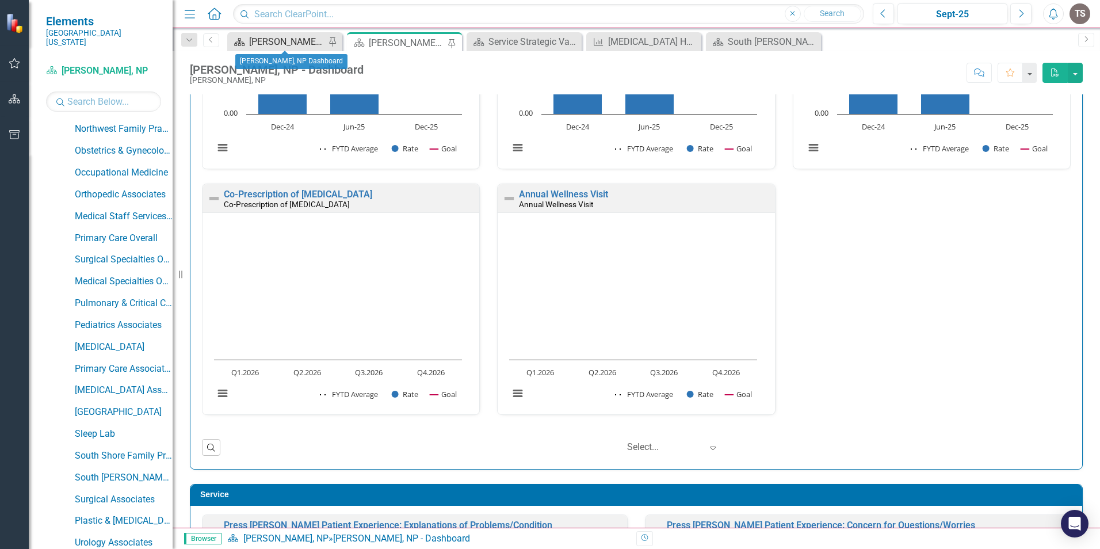
click at [304, 40] on div "[PERSON_NAME], NP Dashboard" at bounding box center [287, 42] width 76 height 14
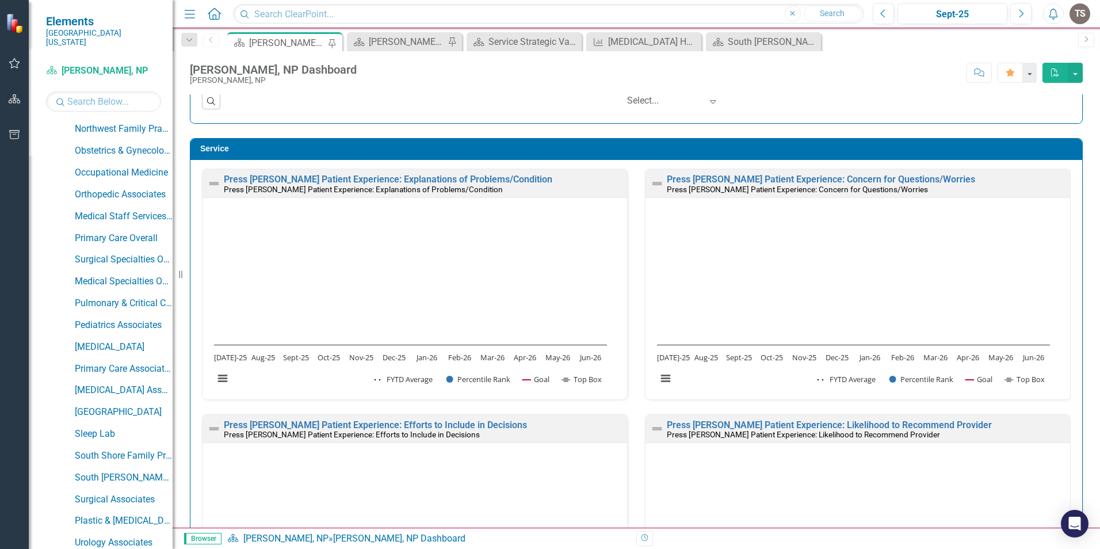
scroll to position [894, 0]
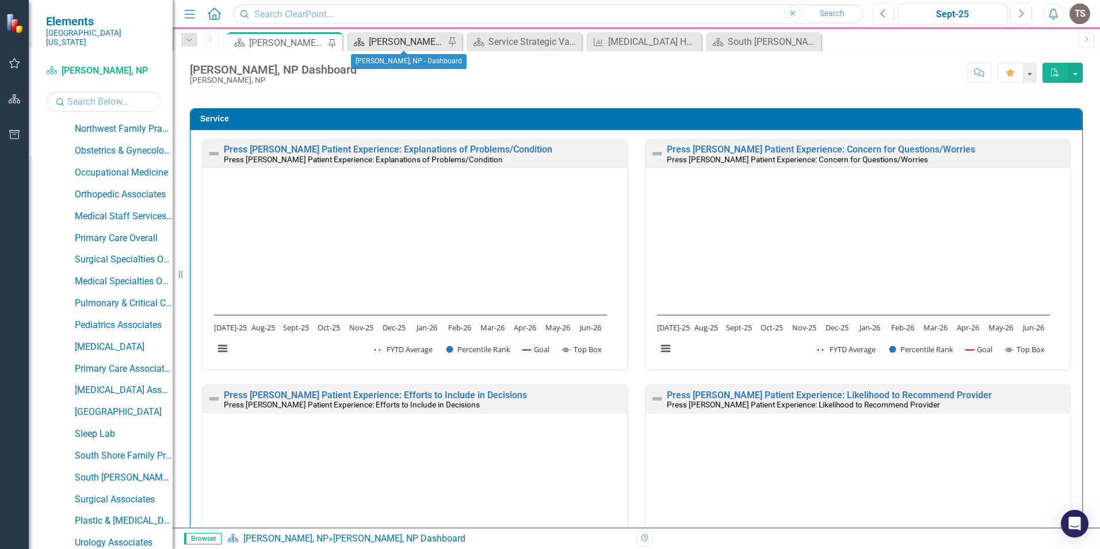
click at [418, 43] on div "[PERSON_NAME], NP - Dashboard" at bounding box center [407, 42] width 76 height 14
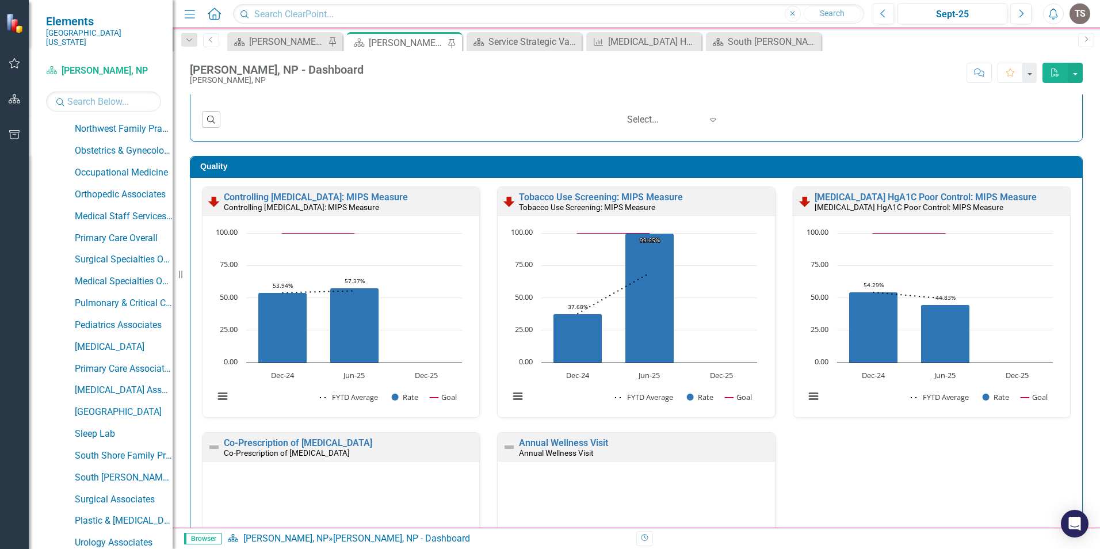
scroll to position [243, 0]
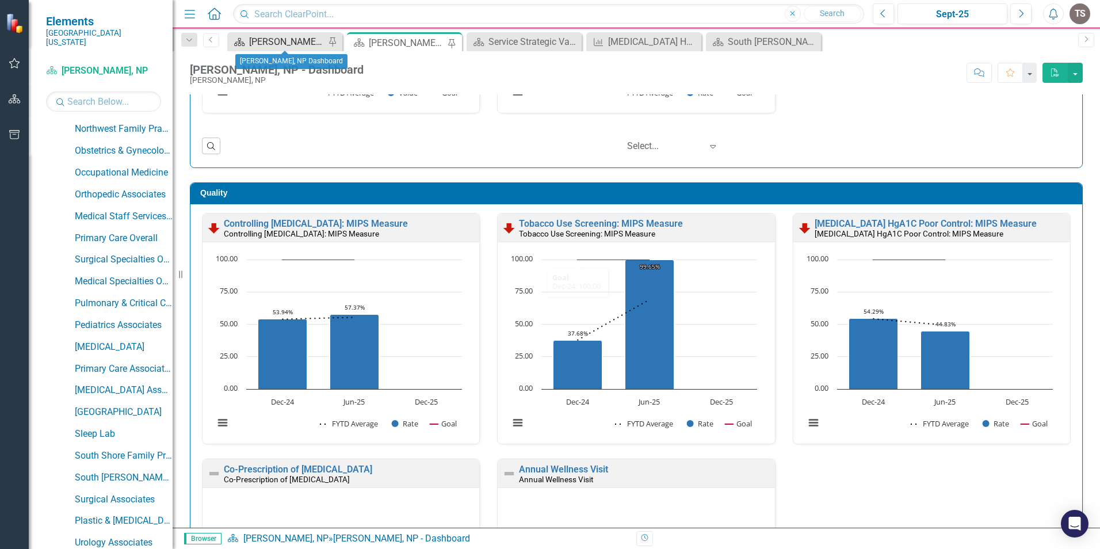
click at [288, 41] on div "[PERSON_NAME], NP Dashboard" at bounding box center [287, 42] width 76 height 14
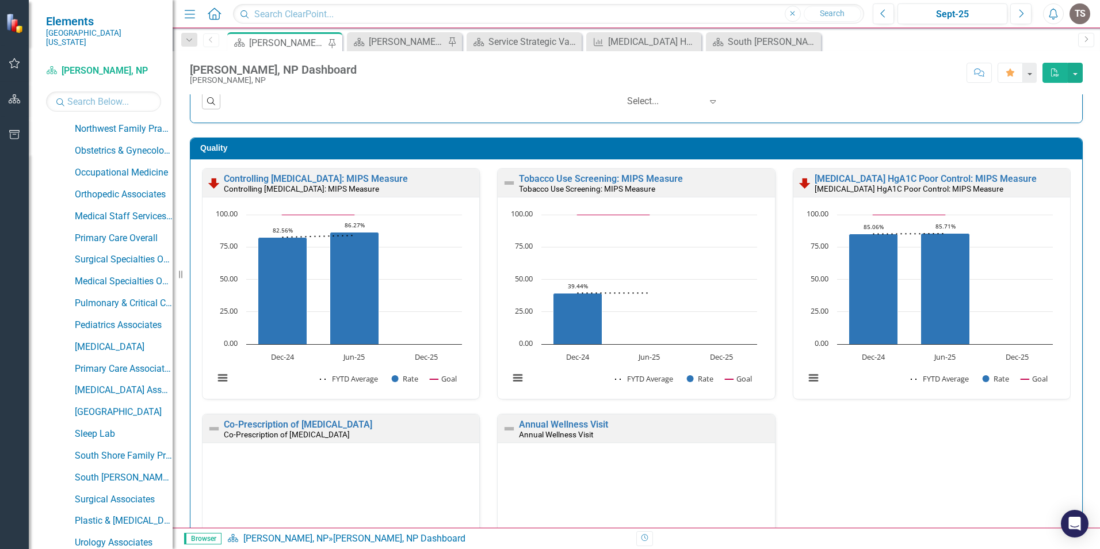
scroll to position [1, 0]
click at [412, 35] on div "[PERSON_NAME], NP - Dashboard" at bounding box center [407, 42] width 76 height 14
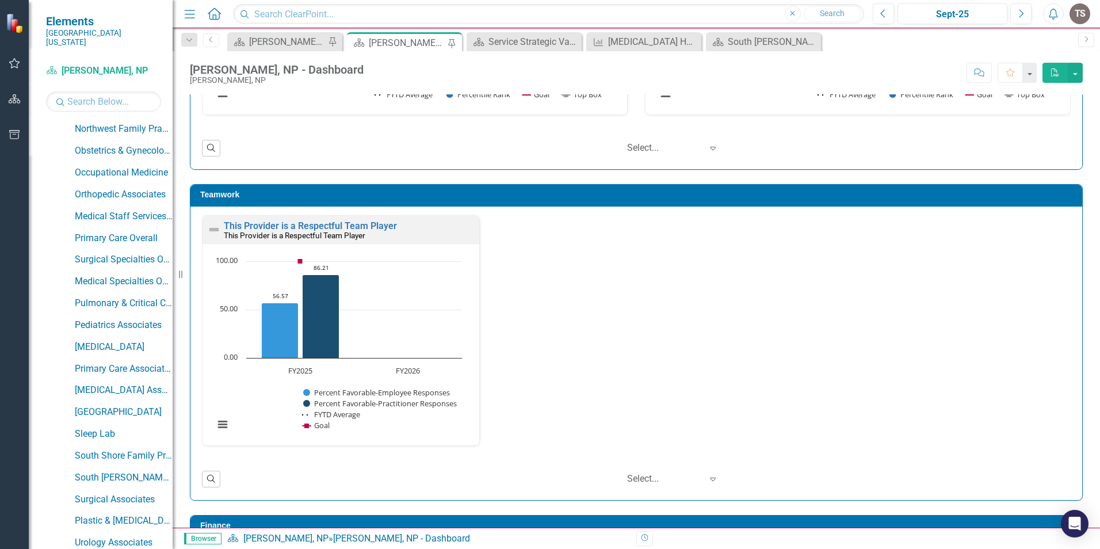
scroll to position [1, 0]
click at [711, 479] on icon at bounding box center [714, 478] width 6 height 3
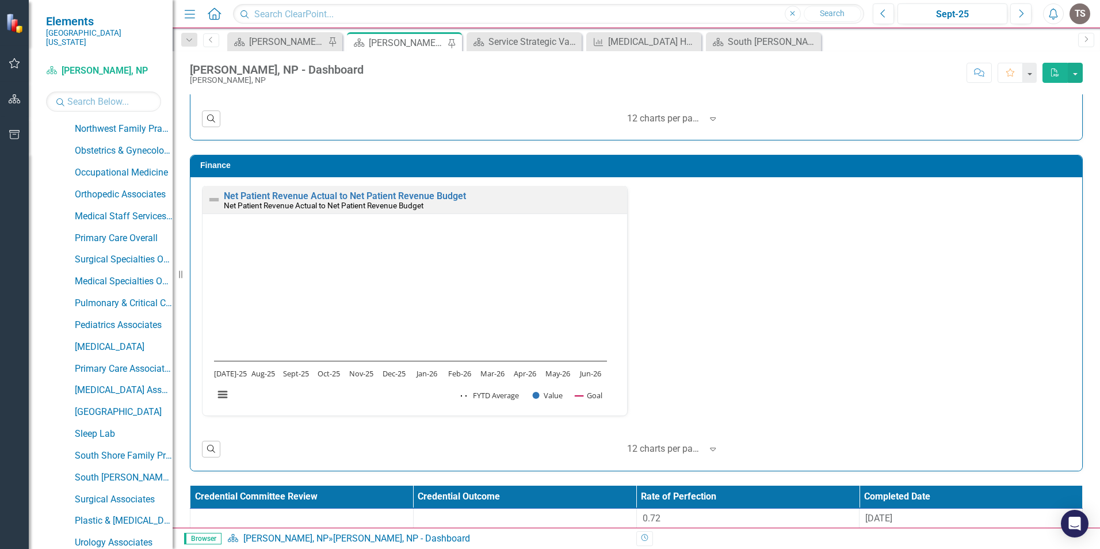
scroll to position [1796, 0]
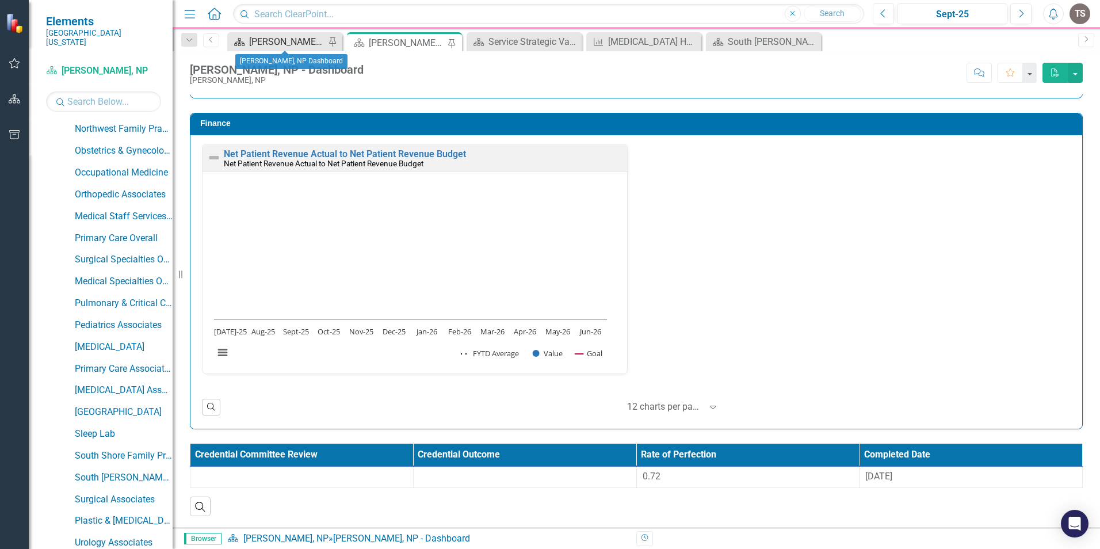
click at [300, 43] on div "[PERSON_NAME], NP Dashboard" at bounding box center [287, 42] width 76 height 14
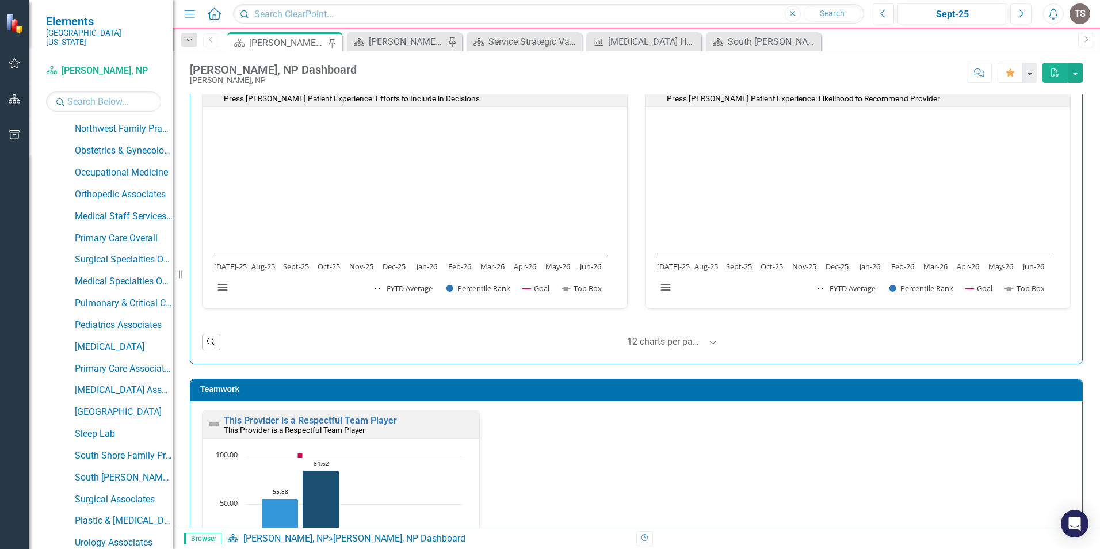
scroll to position [1094, 0]
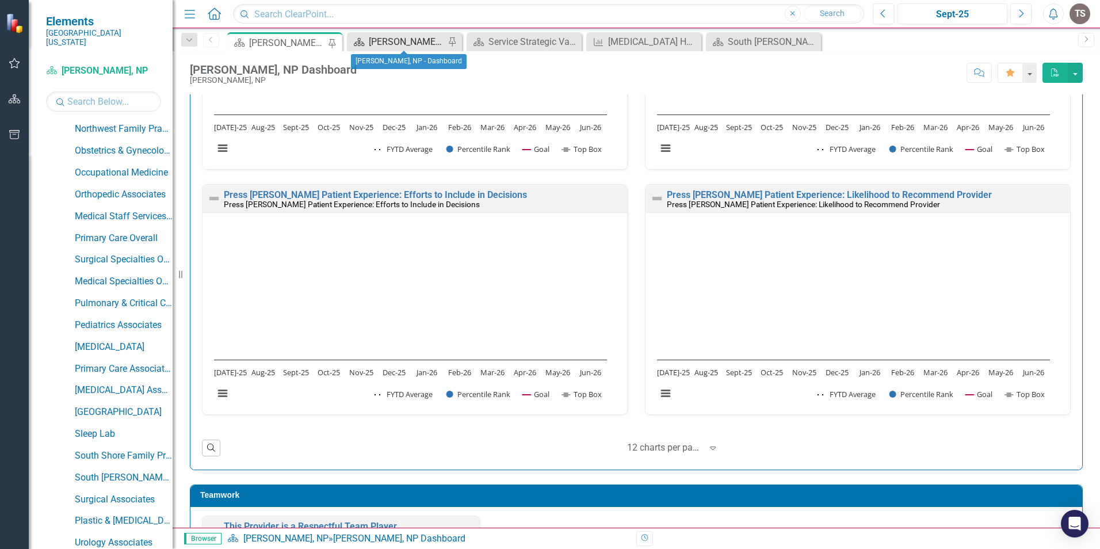
click at [387, 40] on div "[PERSON_NAME], NP - Dashboard" at bounding box center [407, 42] width 76 height 14
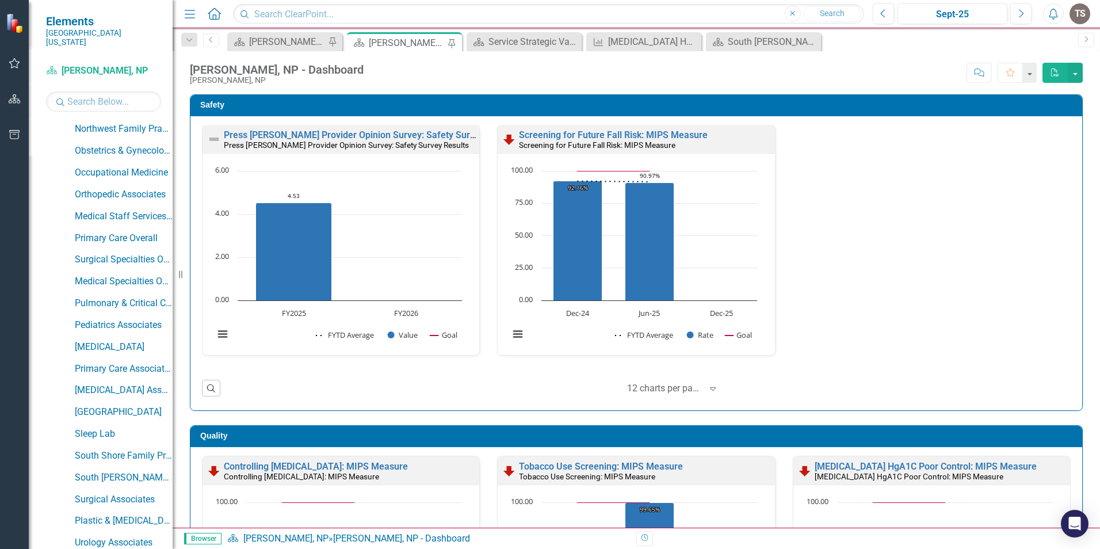
drag, startPoint x: 214, startPoint y: 390, endPoint x: 221, endPoint y: 397, distance: 9.8
click at [214, 390] on icon "Search" at bounding box center [211, 388] width 10 height 8
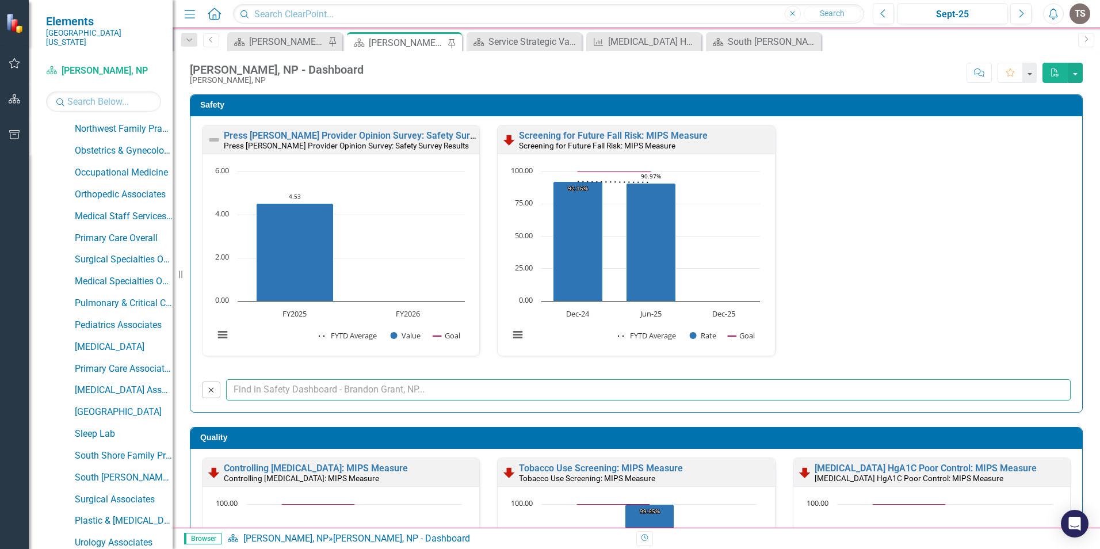
click at [272, 390] on input "text" at bounding box center [648, 389] width 845 height 21
click at [1077, 74] on button "button" at bounding box center [1075, 73] width 15 height 20
drag, startPoint x: 919, startPoint y: 273, endPoint x: 782, endPoint y: 325, distance: 146.8
click at [919, 273] on div "Press Ganey Provider Opinion Survey: Safety Survey Results Press Ganey Provider…" at bounding box center [636, 248] width 886 height 246
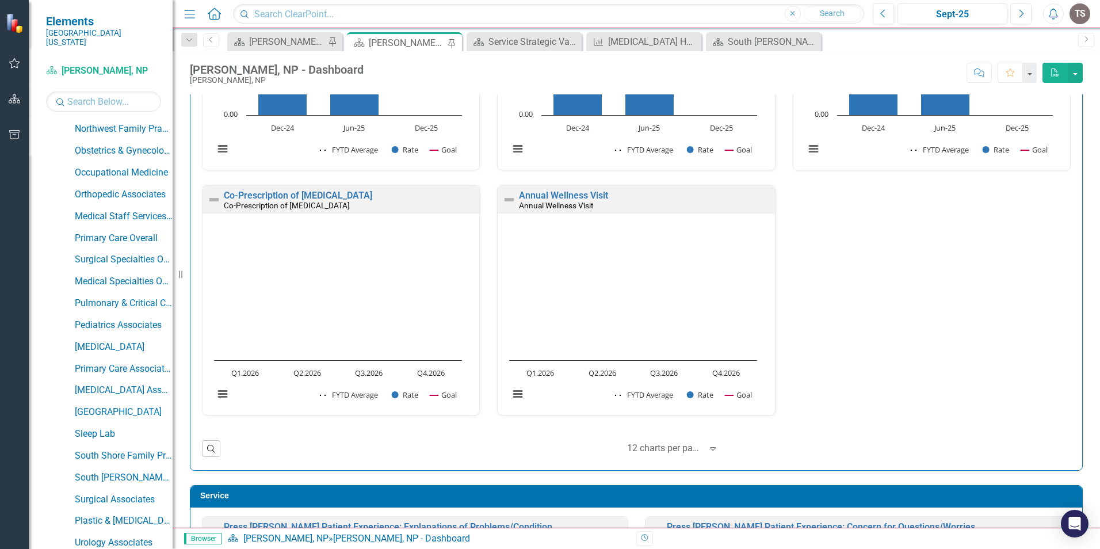
scroll to position [806, 0]
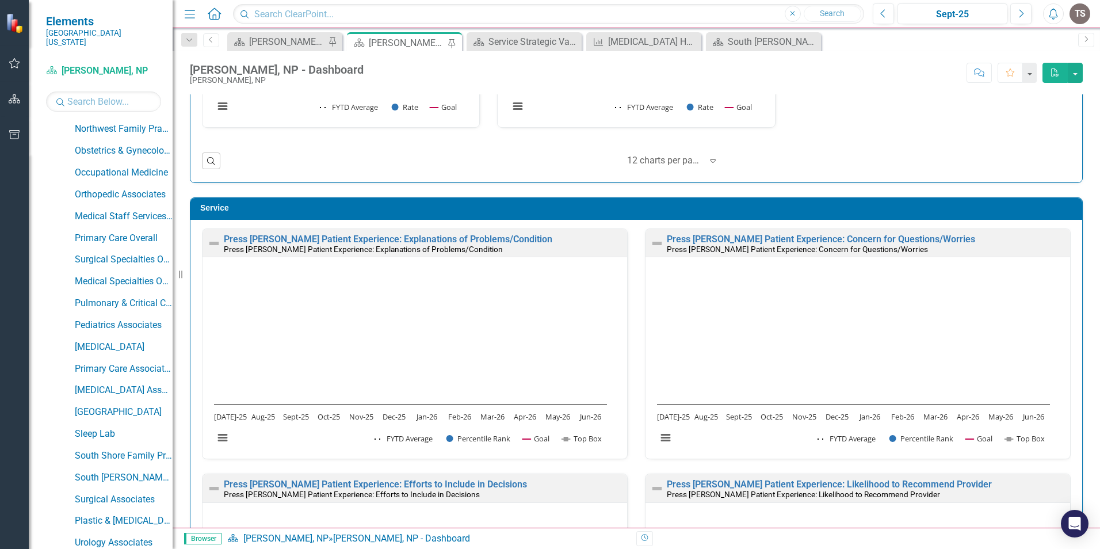
click at [200, 540] on span "Browser" at bounding box center [202, 539] width 37 height 12
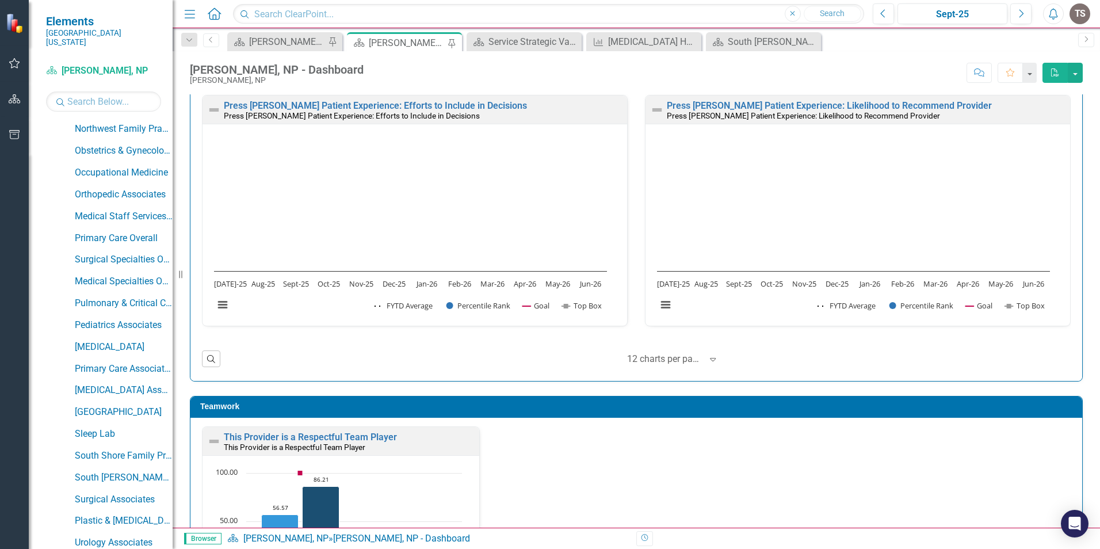
scroll to position [1266, 0]
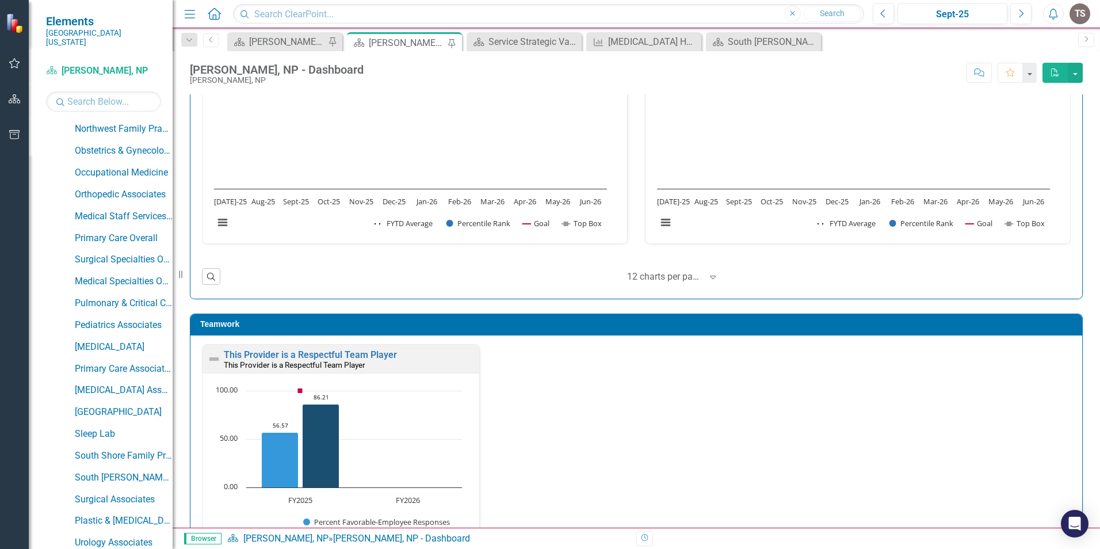
click at [707, 274] on icon "Expand" at bounding box center [713, 276] width 12 height 9
click at [444, 289] on div "Press Ganey Patient Experience: Explanations of Problems/Condition Press Ganey …" at bounding box center [636, 28] width 892 height 539
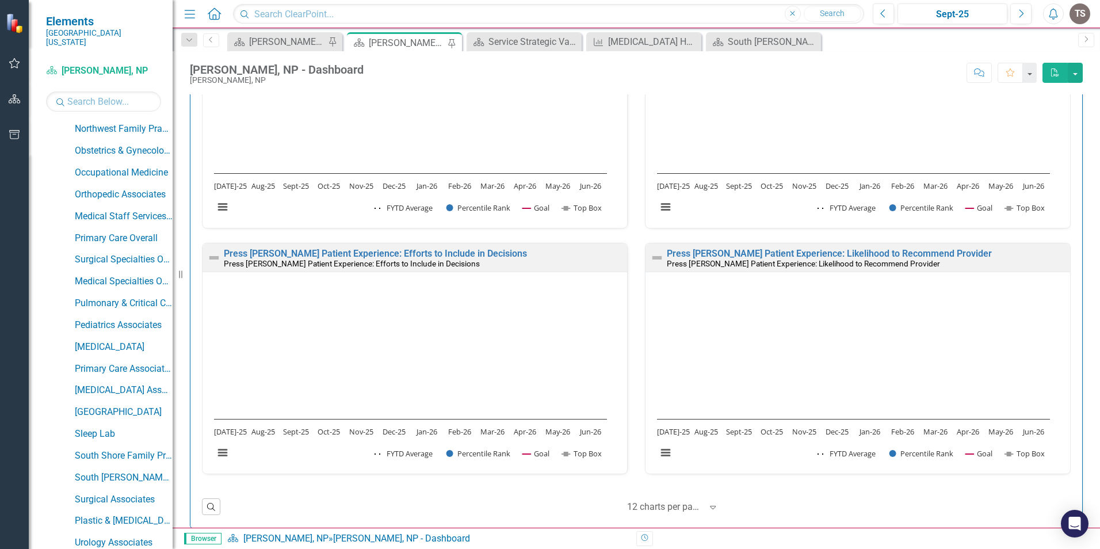
scroll to position [0, 0]
click at [264, 252] on link "Press [PERSON_NAME] Patient Experience: Efforts to Include in Decisions" at bounding box center [375, 254] width 303 height 11
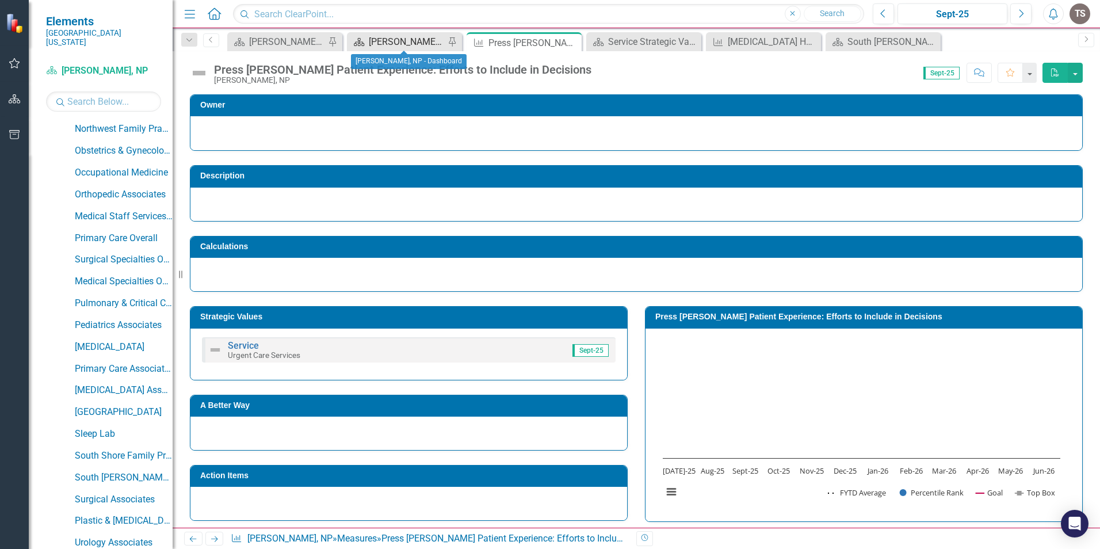
click at [379, 41] on div "[PERSON_NAME], NP - Dashboard" at bounding box center [407, 42] width 76 height 14
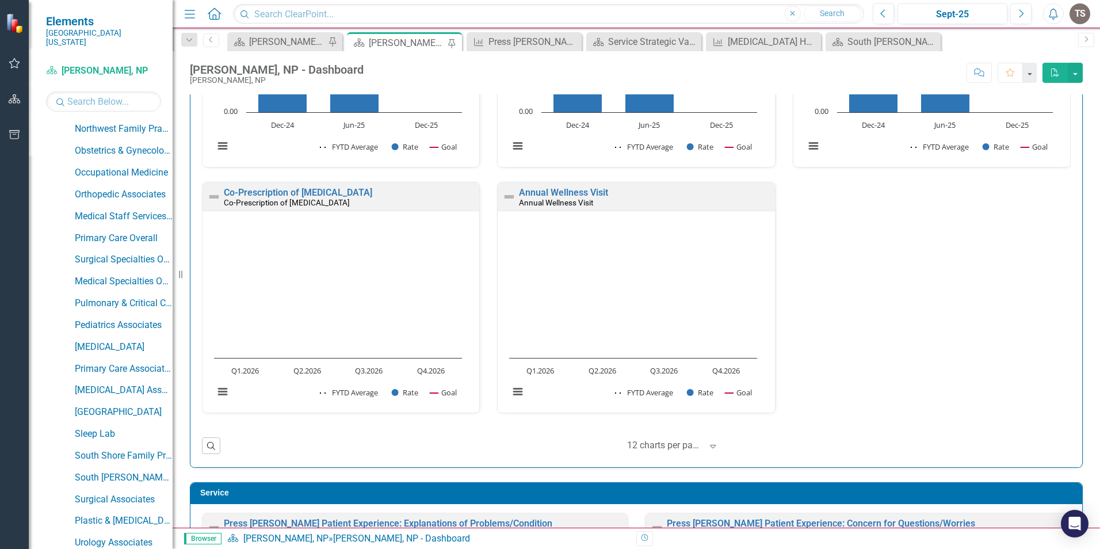
scroll to position [403, 0]
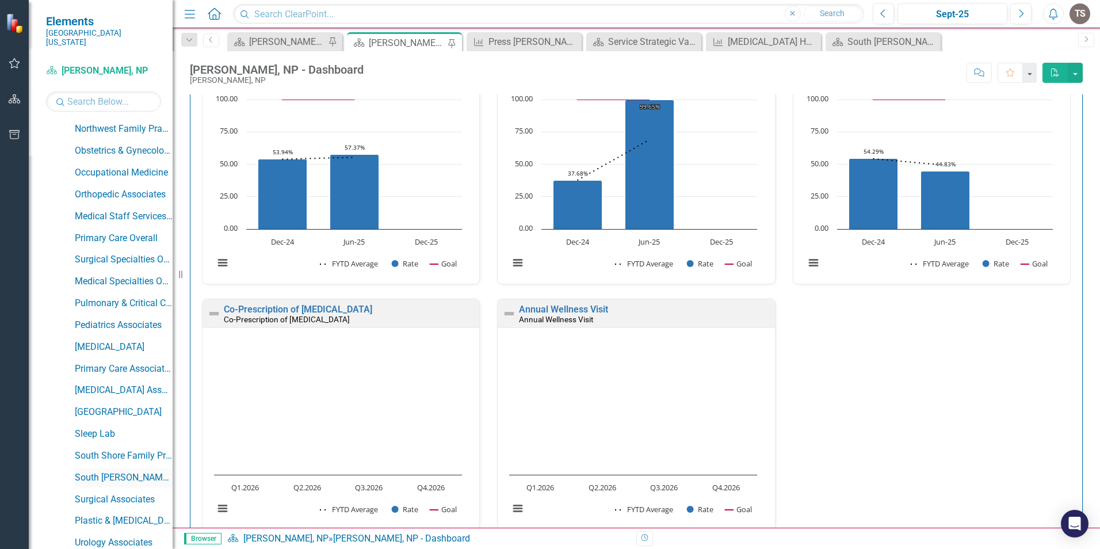
click at [101, 471] on link "South [PERSON_NAME] Family Practice" at bounding box center [124, 477] width 98 height 13
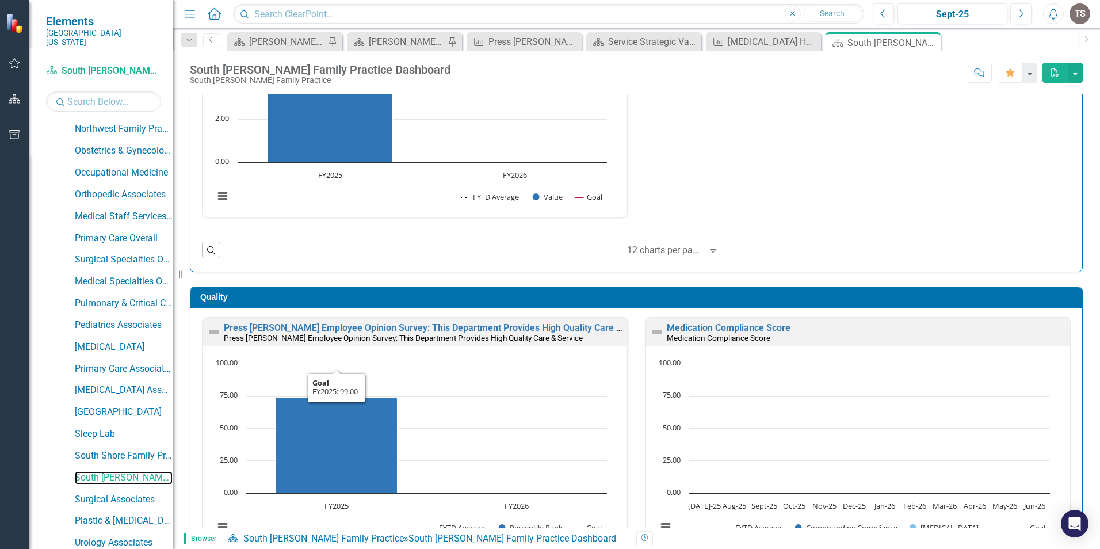
scroll to position [230, 0]
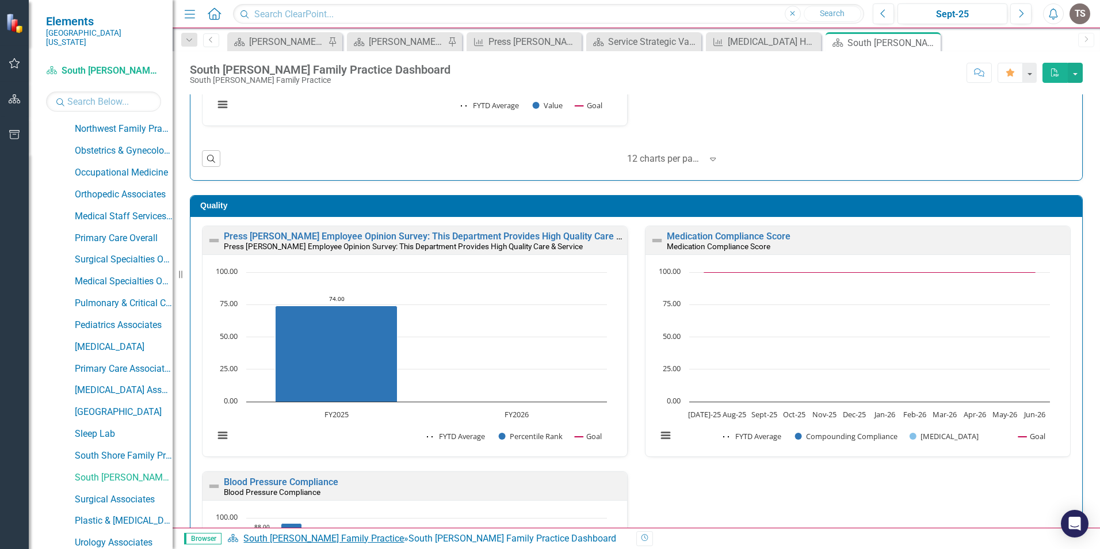
click at [299, 539] on link "South [PERSON_NAME] Family Practice" at bounding box center [323, 538] width 161 height 11
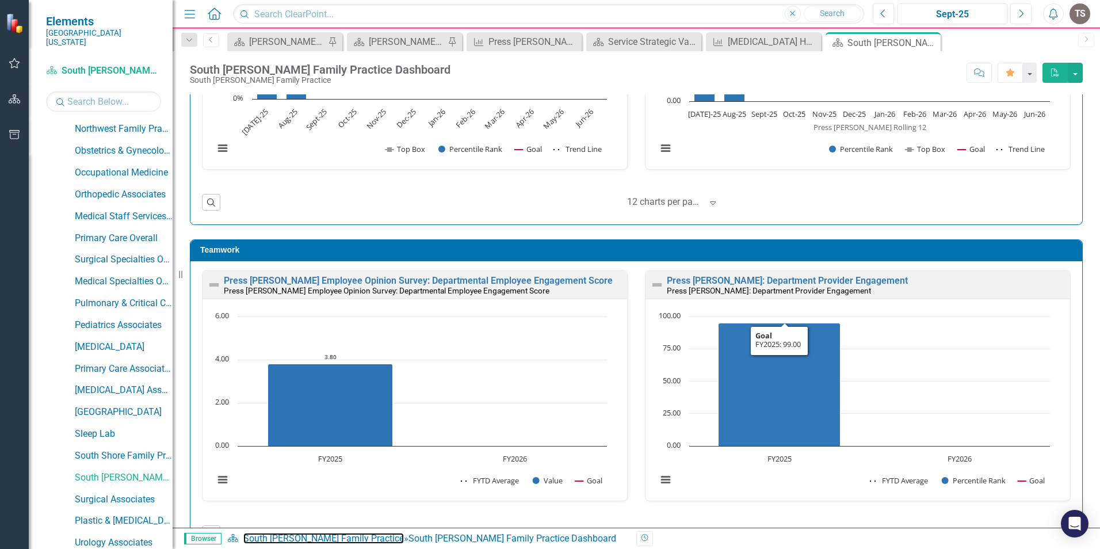
scroll to position [1, 0]
drag, startPoint x: 114, startPoint y: 469, endPoint x: 17, endPoint y: 421, distance: 108.4
click at [17, 421] on div at bounding box center [14, 351] width 29 height 396
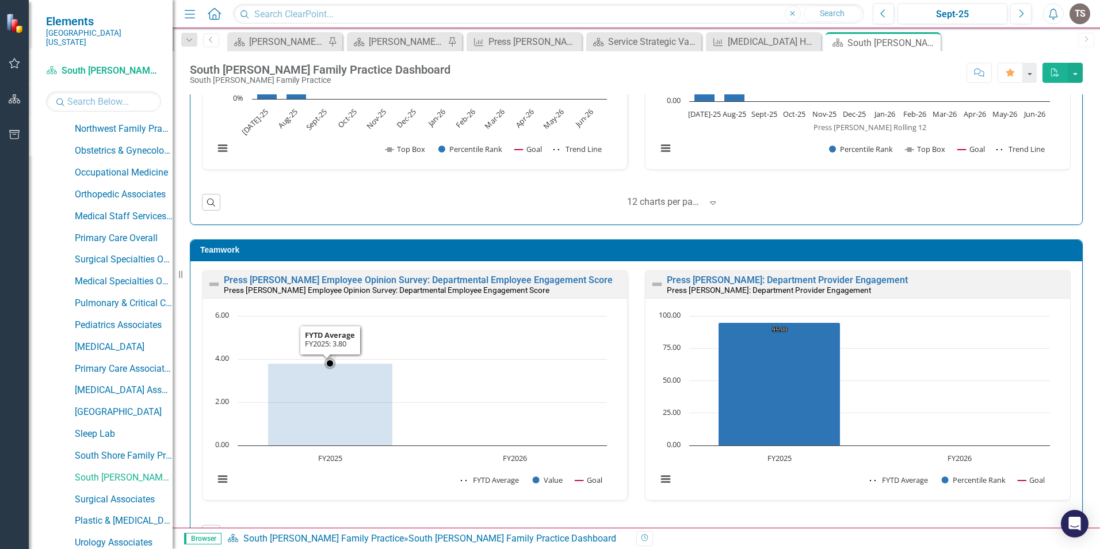
scroll to position [0, 0]
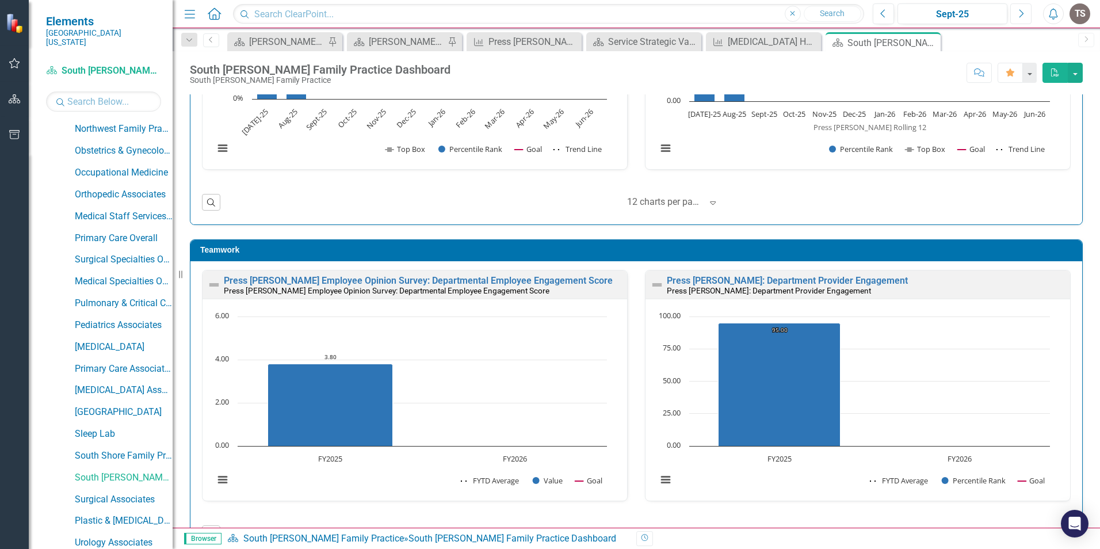
click at [1022, 14] on icon "Next" at bounding box center [1021, 14] width 6 height 10
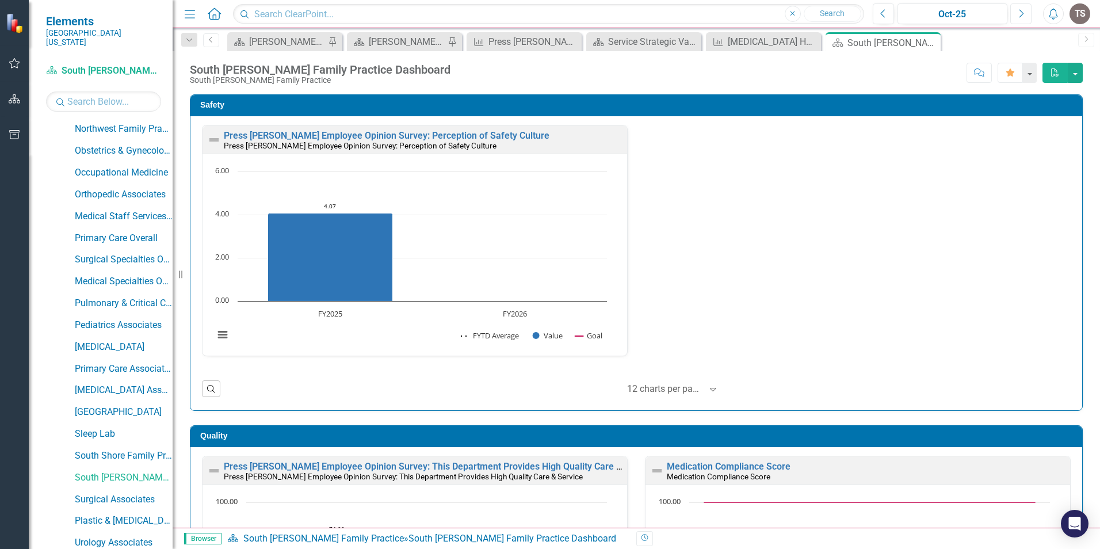
click at [1024, 15] on button "Next" at bounding box center [1021, 13] width 21 height 21
click at [886, 13] on icon "Previous" at bounding box center [884, 14] width 6 height 10
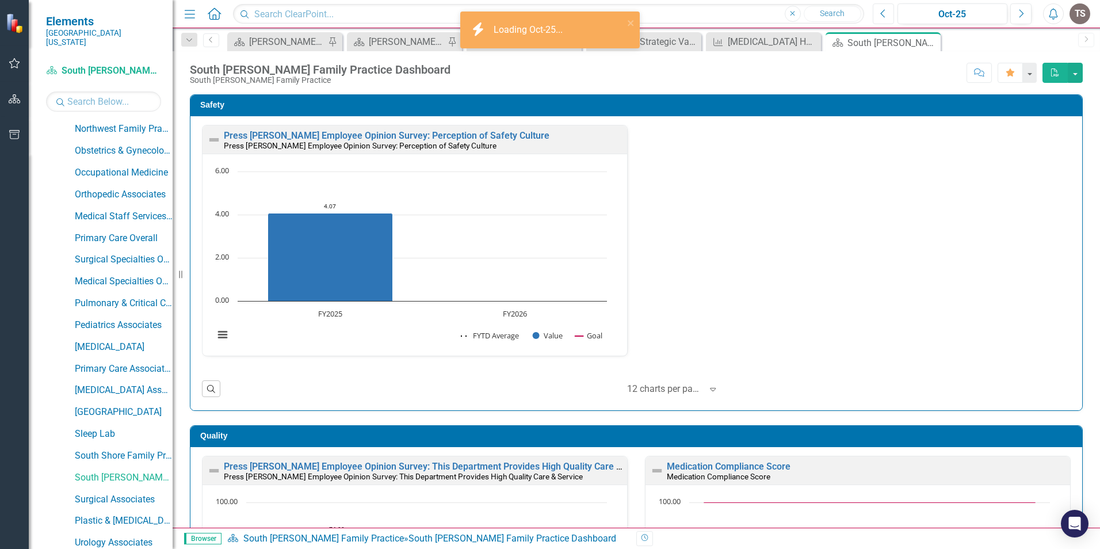
click at [886, 13] on icon "Previous" at bounding box center [884, 14] width 6 height 10
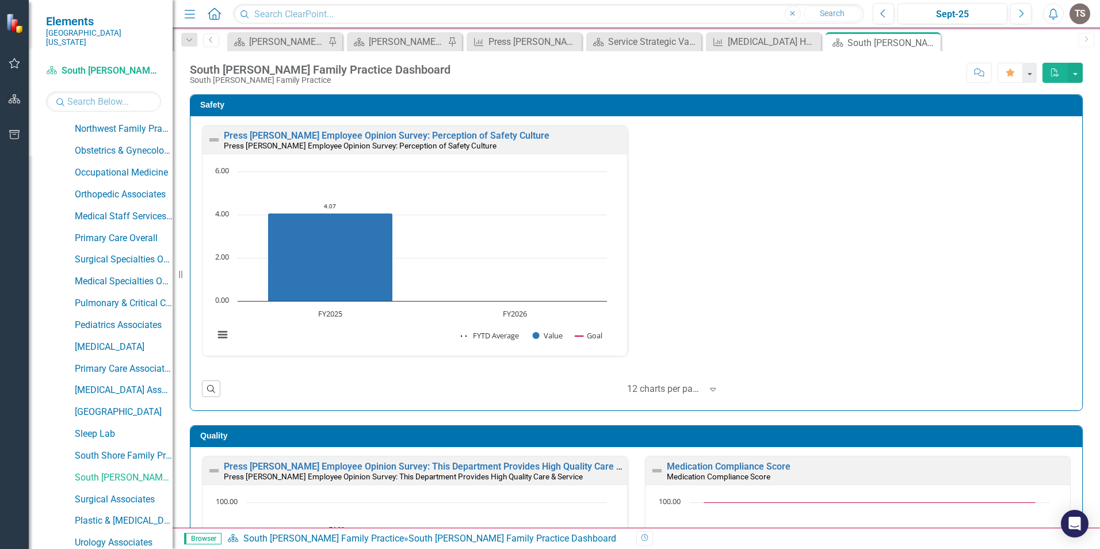
click at [184, 12] on icon "Menu" at bounding box center [189, 13] width 15 height 12
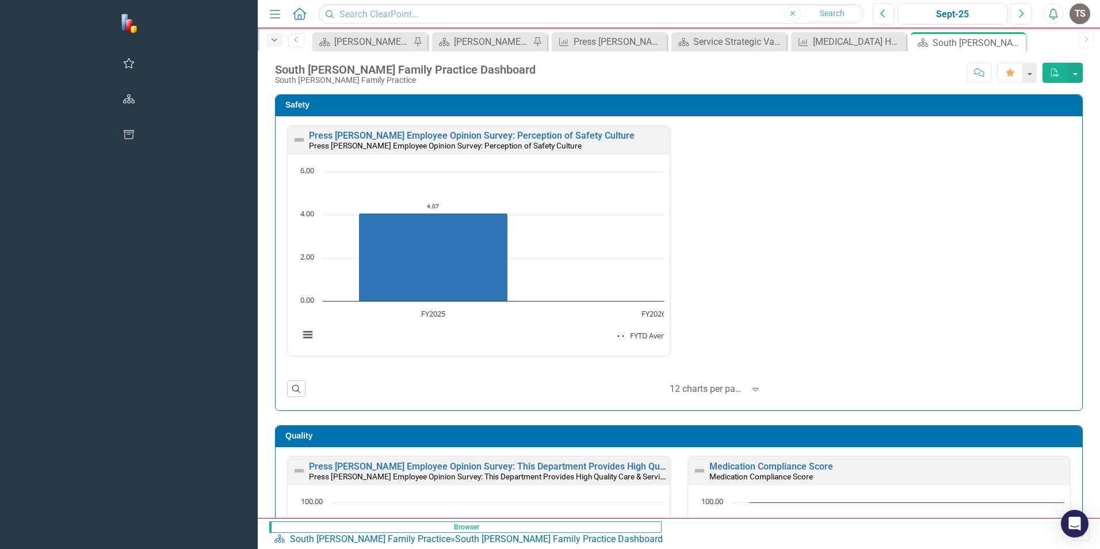
click at [266, 44] on div "Dropdown" at bounding box center [274, 40] width 16 height 14
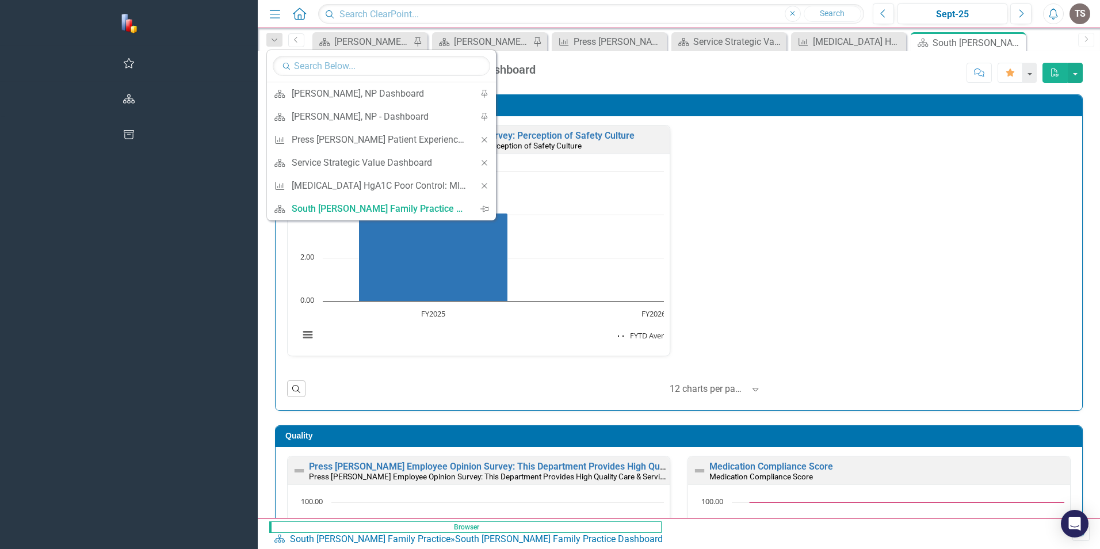
click at [735, 239] on div "Press Ganey Employee Opinion Survey: Perception of Safety Culture Press Ganey E…" at bounding box center [679, 248] width 801 height 246
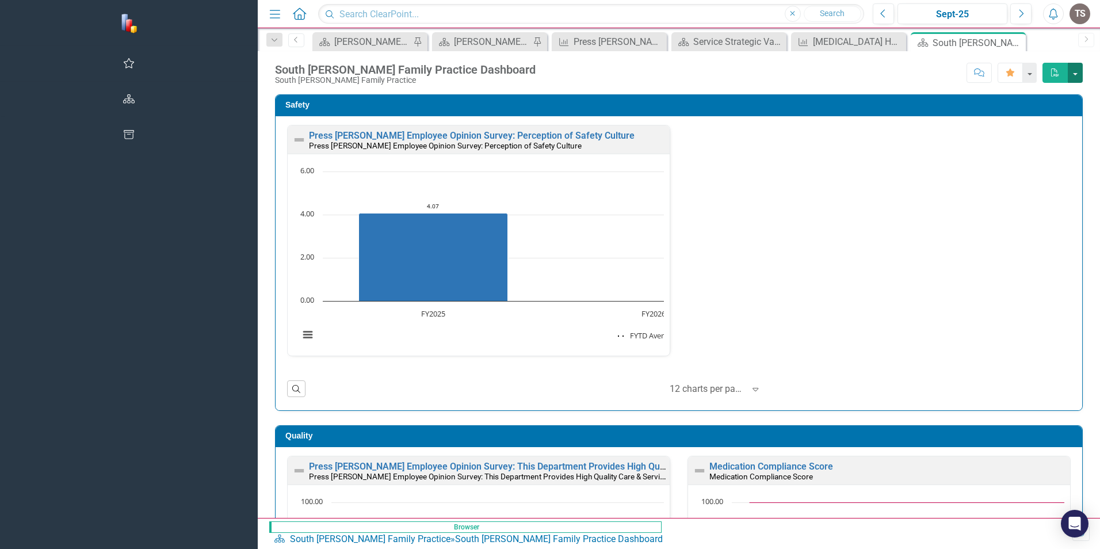
click at [1078, 74] on button "button" at bounding box center [1075, 73] width 15 height 20
click at [935, 210] on div "Press Ganey Employee Opinion Survey: Perception of Safety Culture Press Ganey E…" at bounding box center [679, 248] width 801 height 246
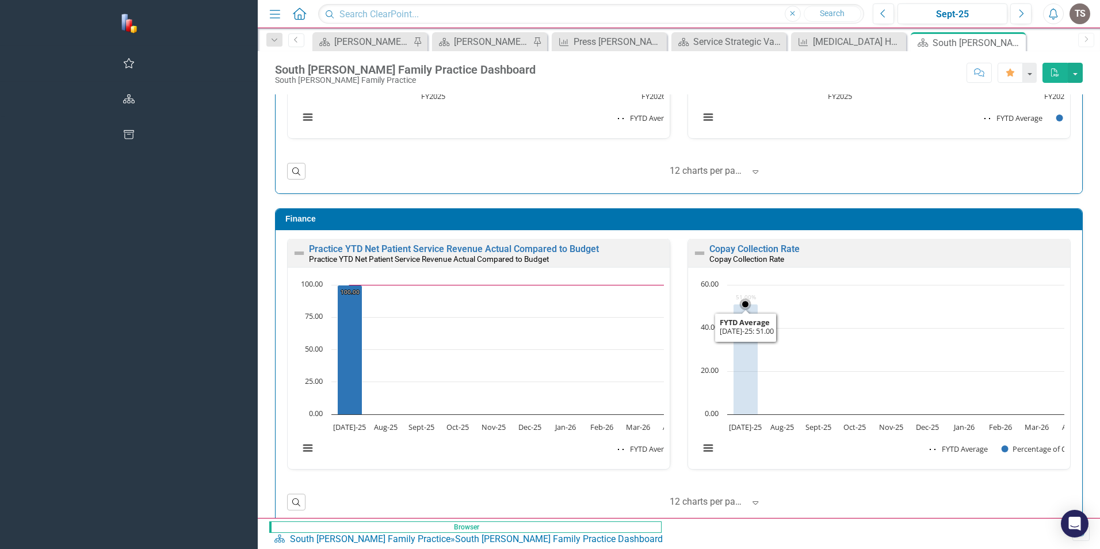
scroll to position [1464, 0]
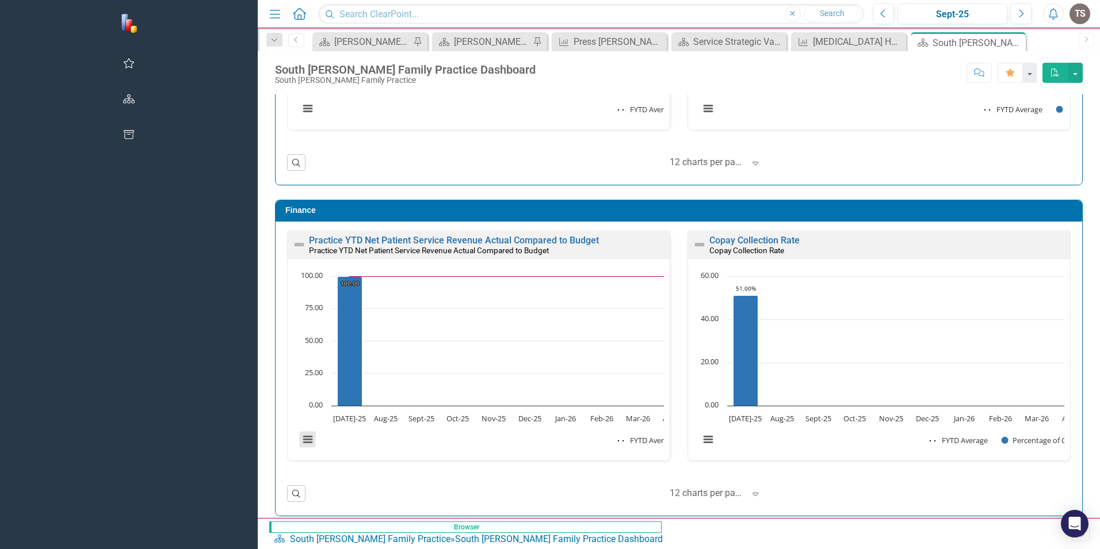
click at [300, 437] on button "View chart menu, Chart" at bounding box center [308, 440] width 16 height 16
click at [300, 441] on button "View chart menu, Chart" at bounding box center [308, 440] width 16 height 16
click at [515, 493] on div "‹ Previous 1 (current) › Next 12 charts per page Expand" at bounding box center [691, 494] width 760 height 20
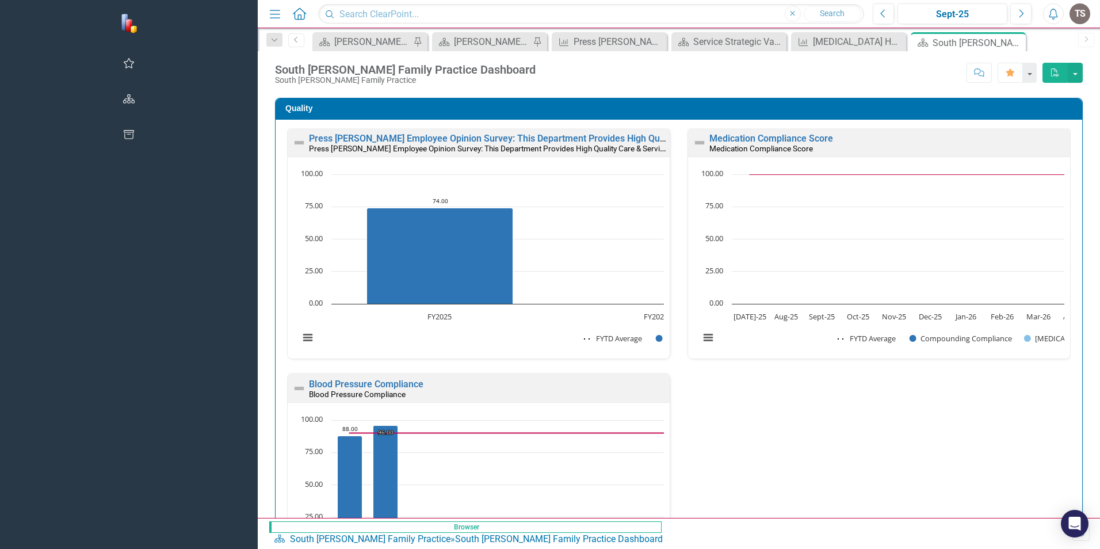
scroll to position [0, 0]
